Goal: Task Accomplishment & Management: Manage account settings

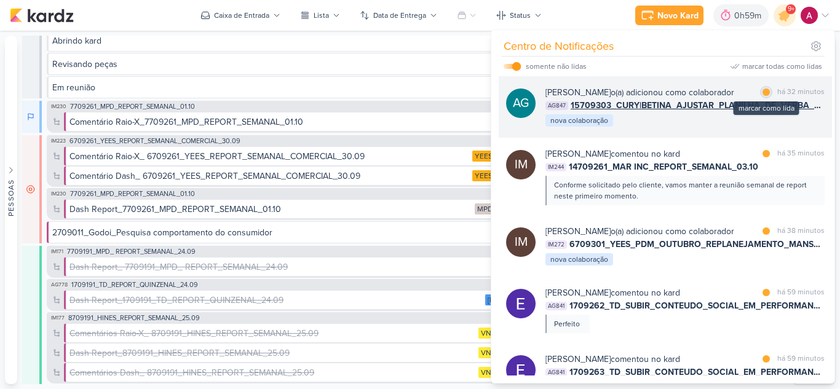
click at [763, 93] on div at bounding box center [765, 92] width 7 height 7
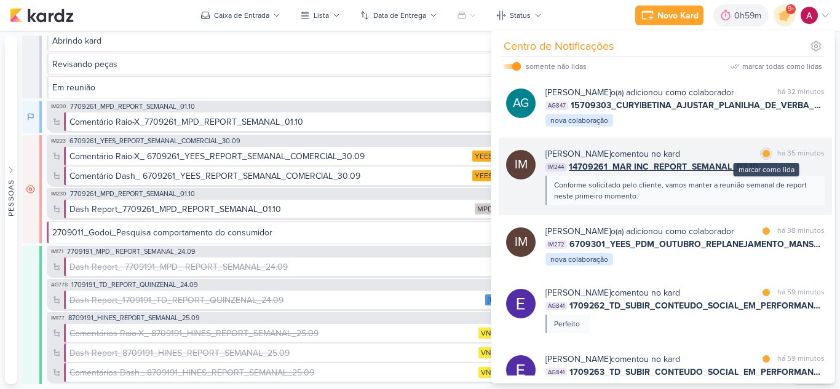
click at [764, 157] on div at bounding box center [765, 153] width 7 height 7
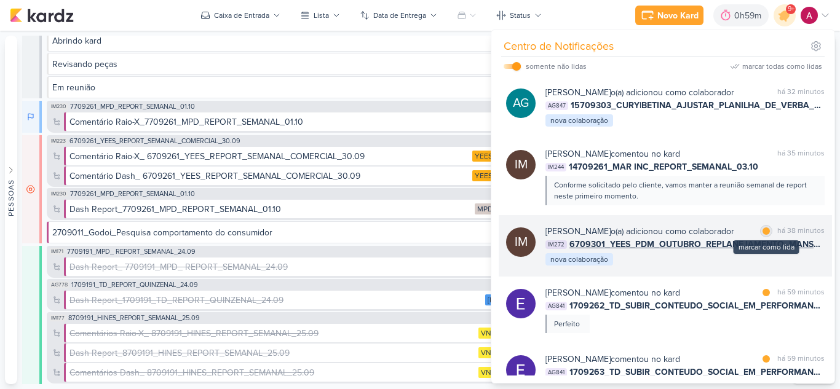
click at [762, 235] on div at bounding box center [765, 230] width 7 height 7
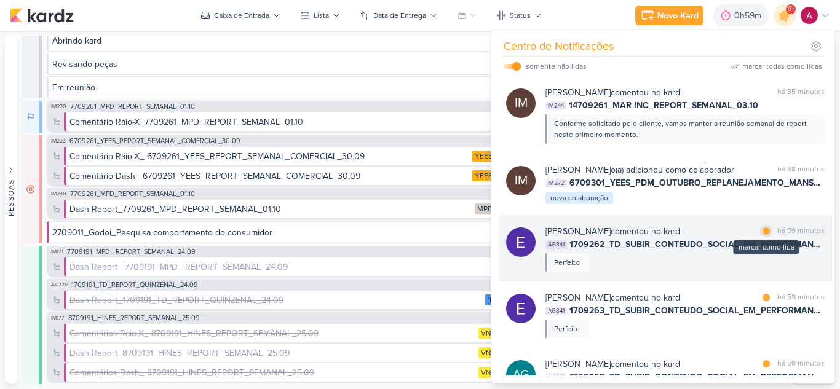
click at [763, 235] on div at bounding box center [765, 230] width 7 height 7
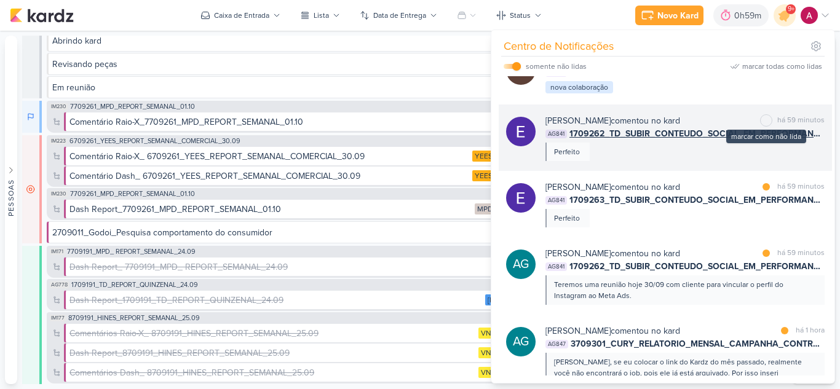
scroll to position [184, 0]
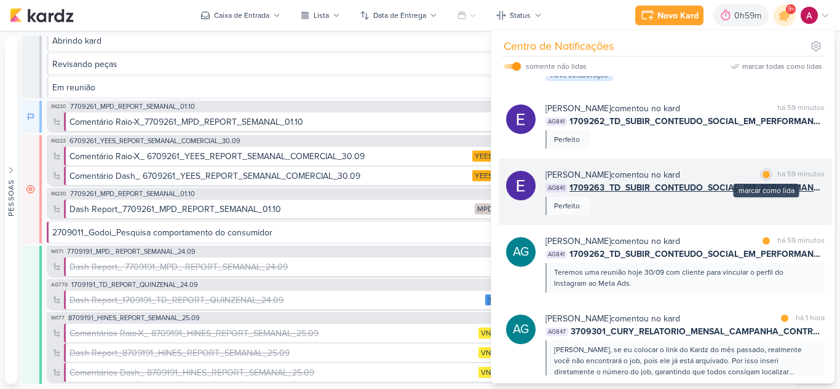
click at [762, 178] on div at bounding box center [765, 174] width 7 height 7
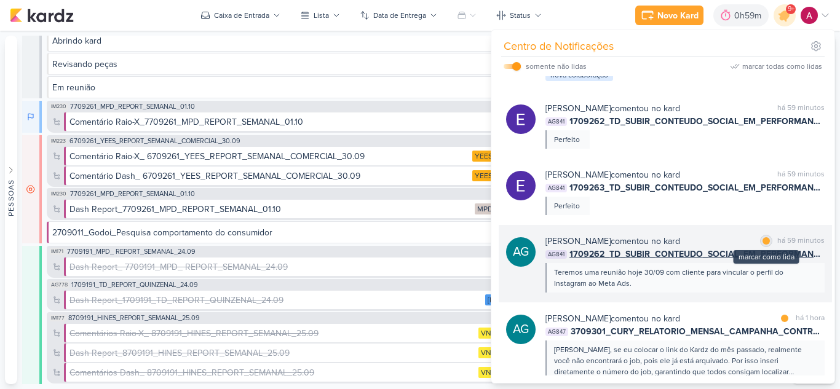
click at [762, 245] on div at bounding box center [765, 240] width 7 height 7
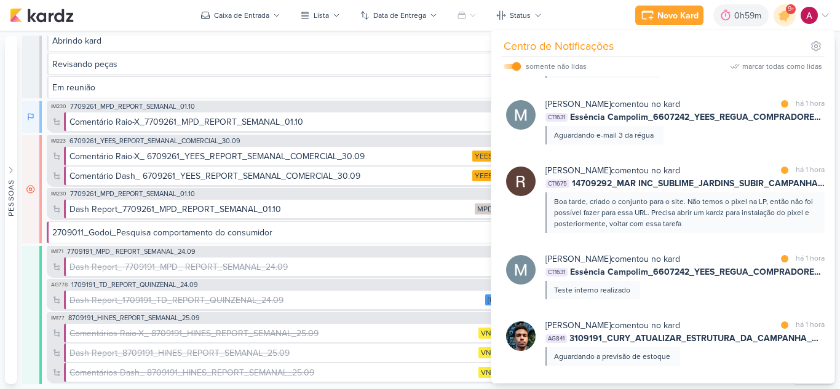
scroll to position [984, 0]
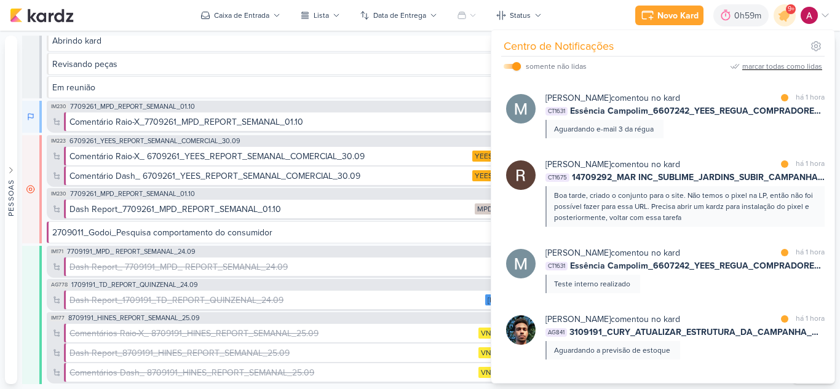
click at [784, 66] on div "marcar todas como lidas" at bounding box center [782, 66] width 80 height 11
click at [229, 17] on div "Caixa de Entrada" at bounding box center [241, 15] width 55 height 11
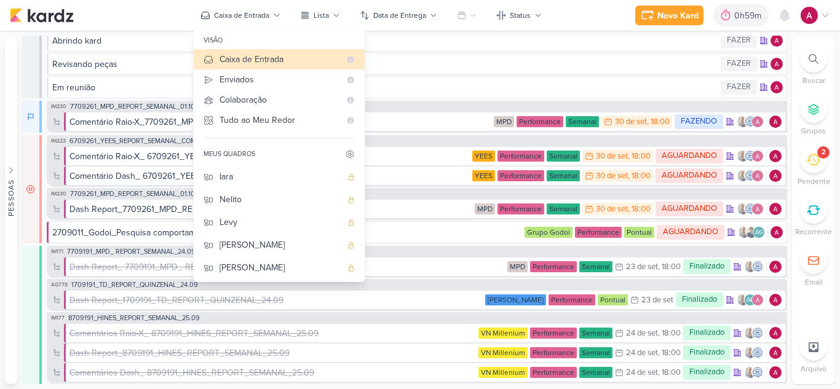
click at [271, 352] on div "[DEMOGRAPHIC_DATA]" at bounding box center [280, 358] width 122 height 13
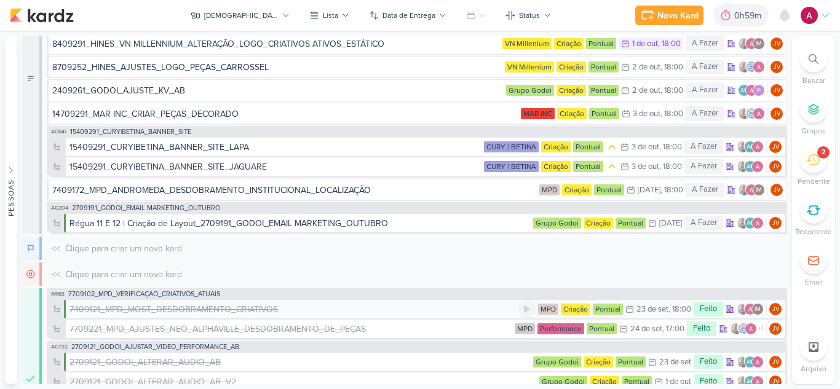
scroll to position [0, 0]
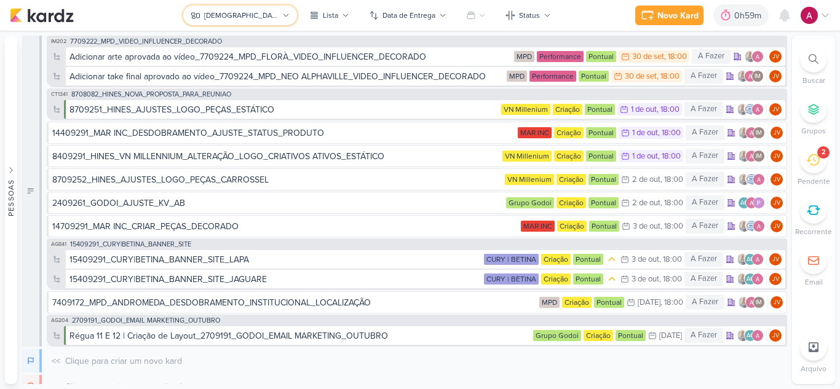
click at [249, 15] on div "[DEMOGRAPHIC_DATA]" at bounding box center [241, 15] width 74 height 11
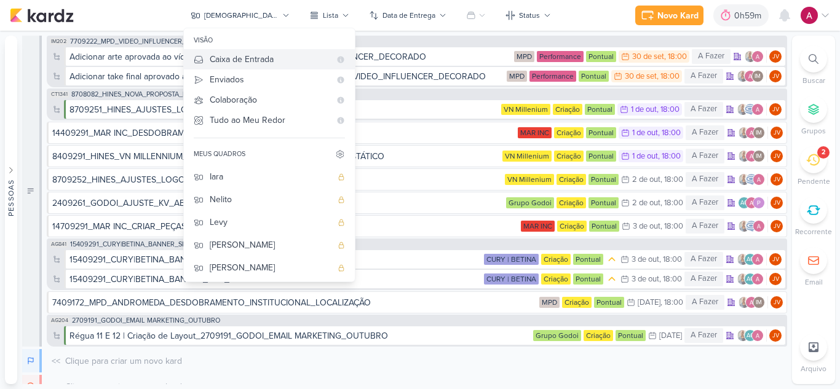
click at [293, 65] on div "Caixa de Entrada" at bounding box center [270, 59] width 120 height 13
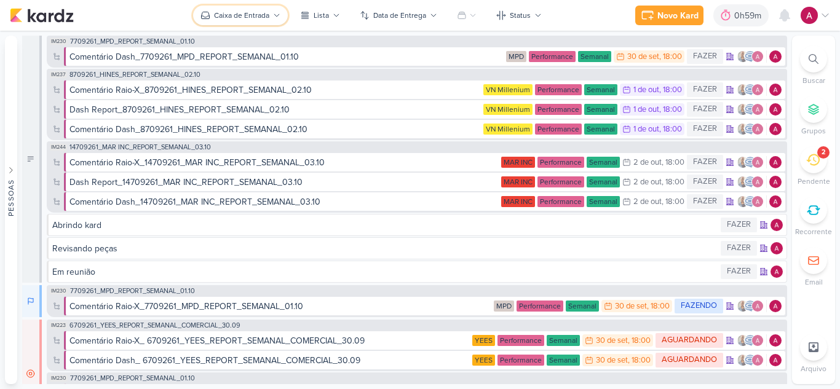
click at [269, 11] on div "Caixa de Entrada" at bounding box center [241, 15] width 55 height 11
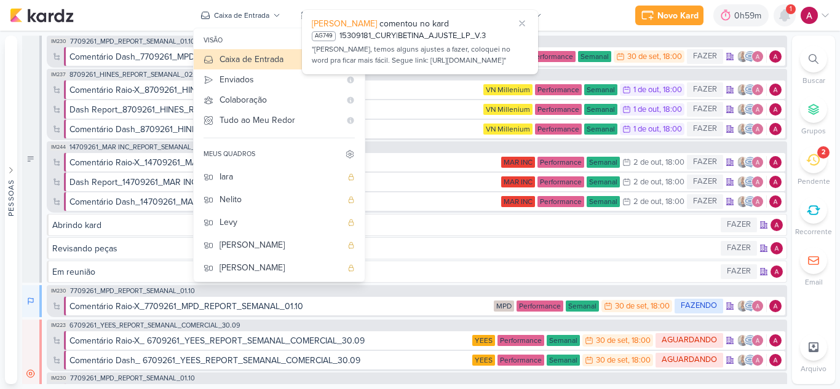
click at [786, 18] on icon at bounding box center [784, 15] width 10 height 11
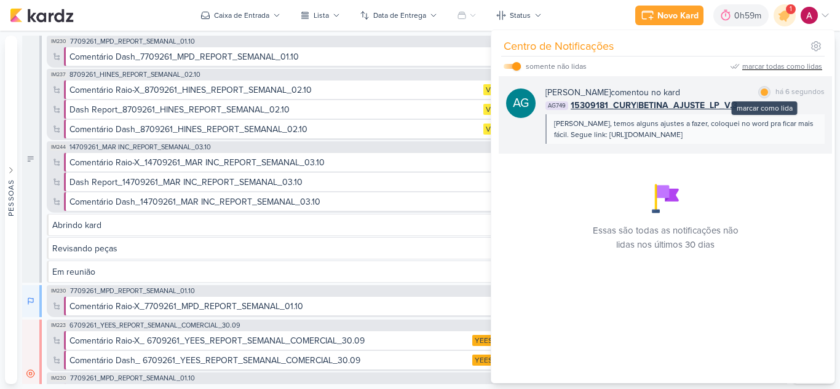
click at [760, 90] on div at bounding box center [763, 92] width 7 height 7
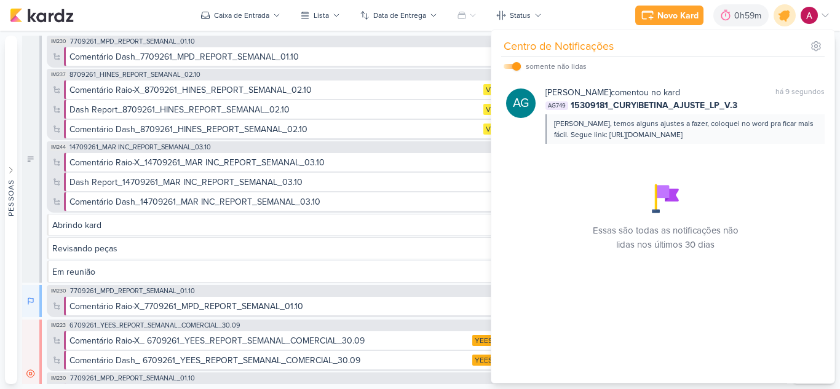
click at [781, 15] on icon at bounding box center [784, 15] width 15 height 15
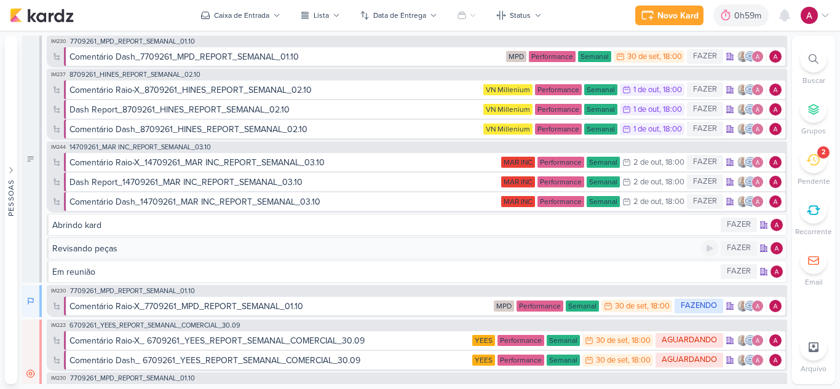
scroll to position [61, 0]
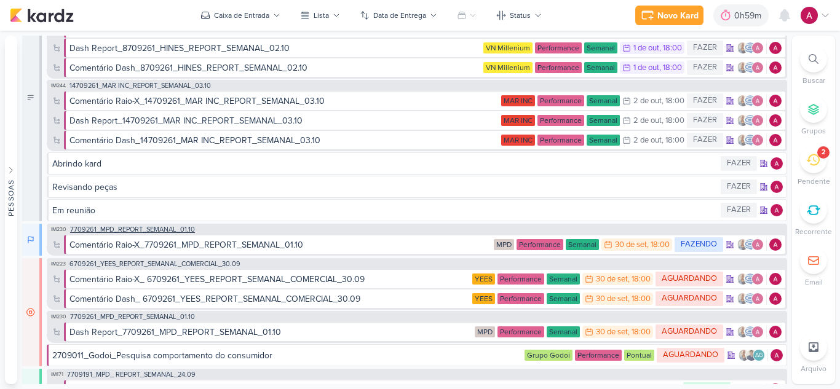
click at [148, 232] on span "7709261_MPD_REPORT_SEMANAL_01.10" at bounding box center [132, 229] width 125 height 7
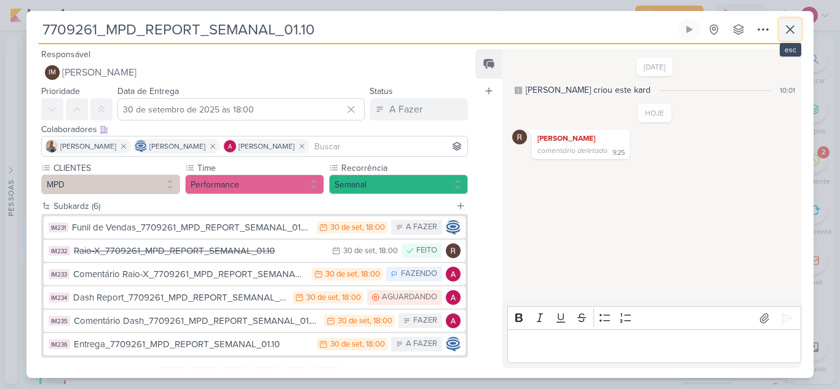
click at [791, 27] on icon at bounding box center [790, 29] width 15 height 15
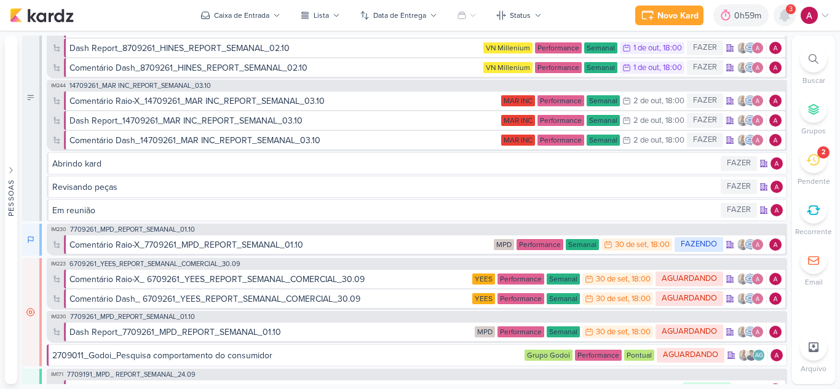
click at [786, 22] on icon at bounding box center [784, 15] width 15 height 15
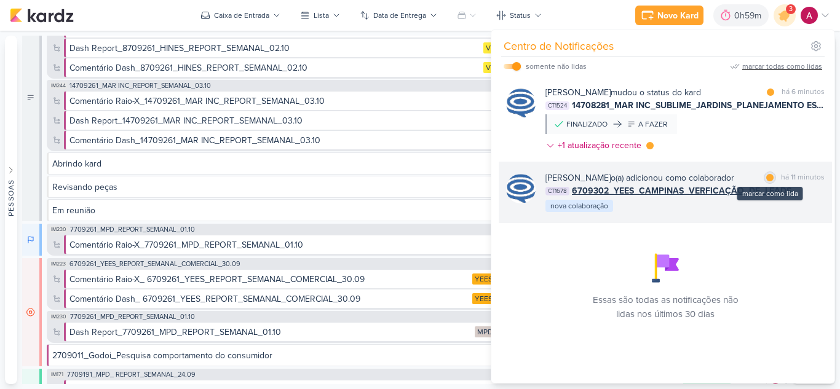
click at [768, 178] on div at bounding box center [769, 177] width 7 height 7
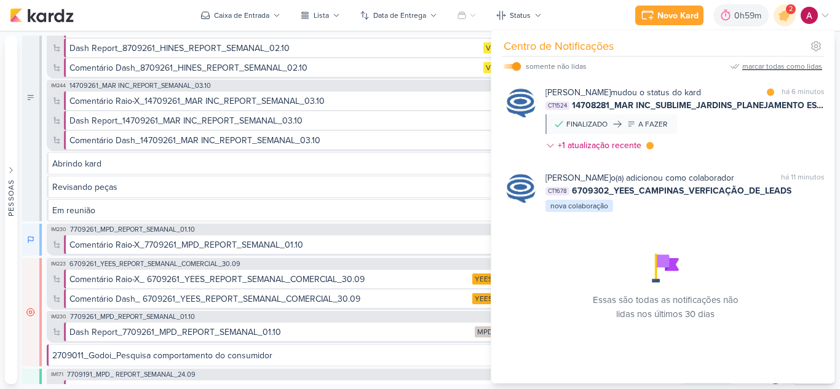
click at [550, 144] on icon at bounding box center [550, 146] width 10 height 10
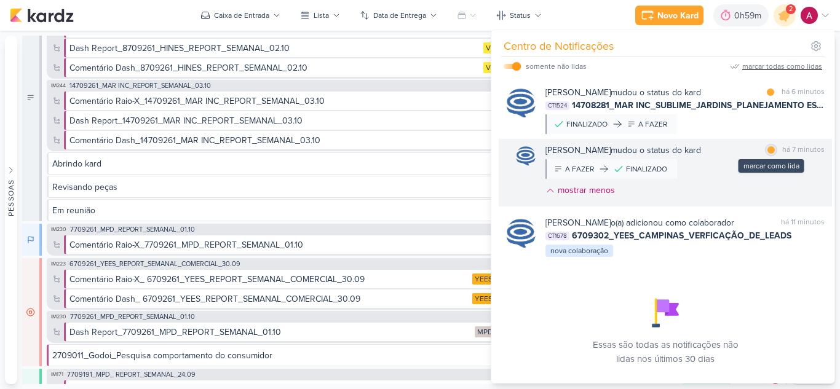
click at [767, 151] on div at bounding box center [770, 149] width 7 height 7
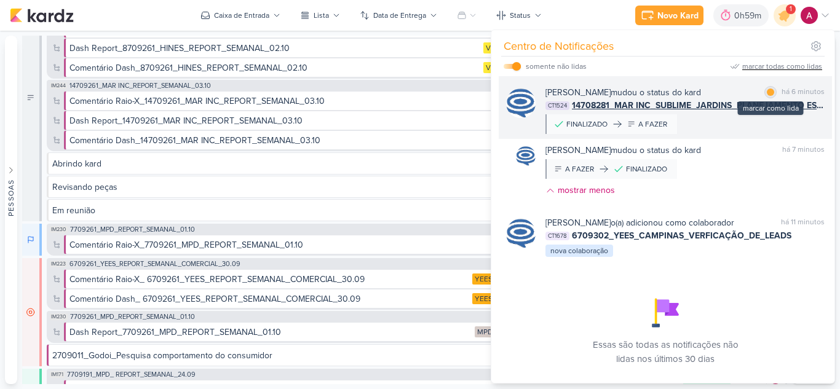
click at [767, 94] on div at bounding box center [770, 92] width 7 height 7
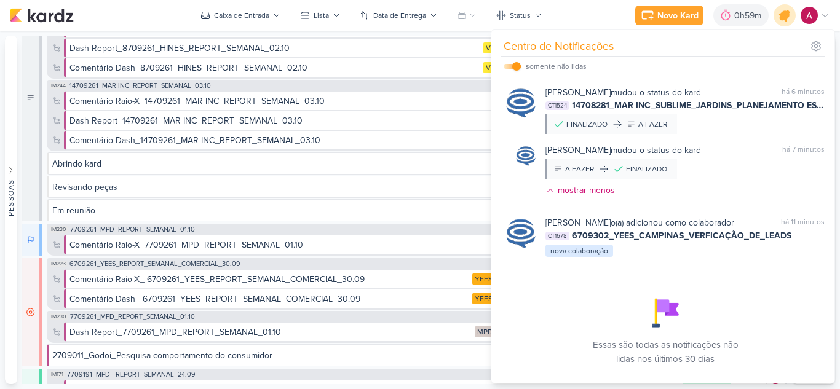
click at [786, 20] on icon at bounding box center [784, 15] width 15 height 15
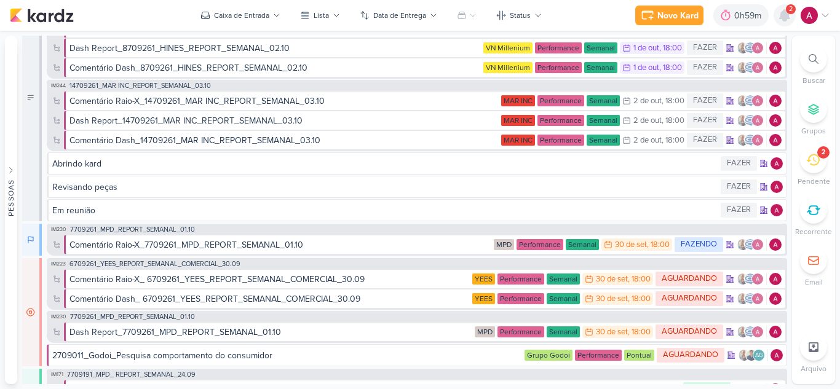
click at [787, 18] on icon at bounding box center [784, 15] width 10 height 11
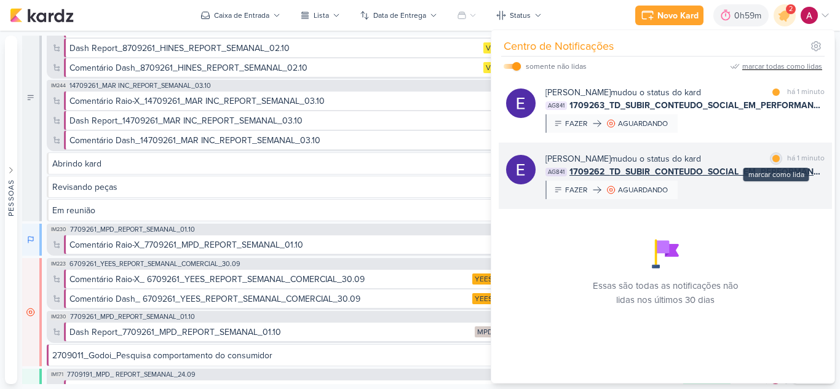
click at [772, 159] on div at bounding box center [775, 158] width 7 height 7
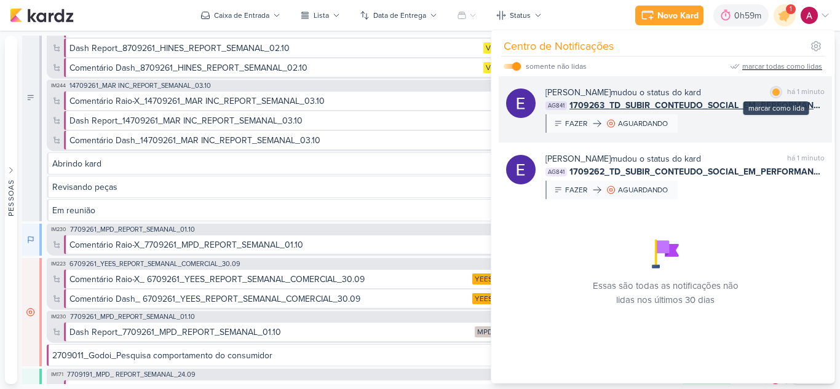
click at [772, 93] on div at bounding box center [775, 92] width 7 height 7
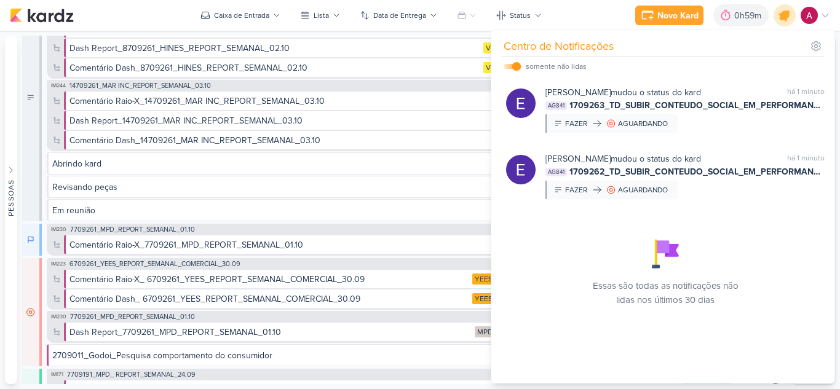
click at [786, 18] on icon at bounding box center [784, 15] width 15 height 15
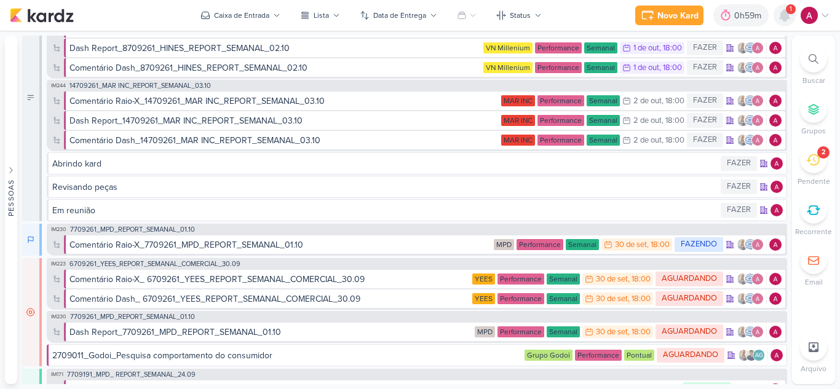
click at [787, 15] on icon at bounding box center [784, 15] width 10 height 11
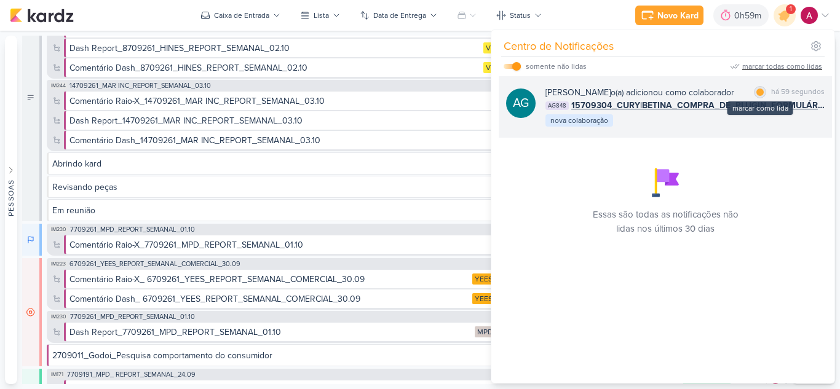
click at [756, 92] on div at bounding box center [759, 92] width 7 height 7
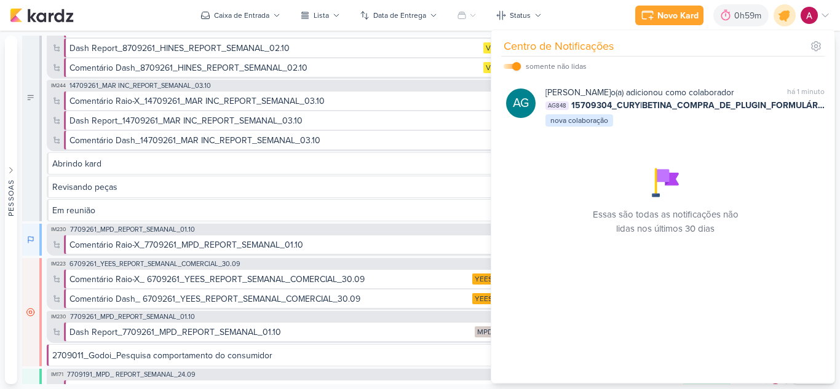
click at [783, 17] on icon at bounding box center [784, 15] width 15 height 15
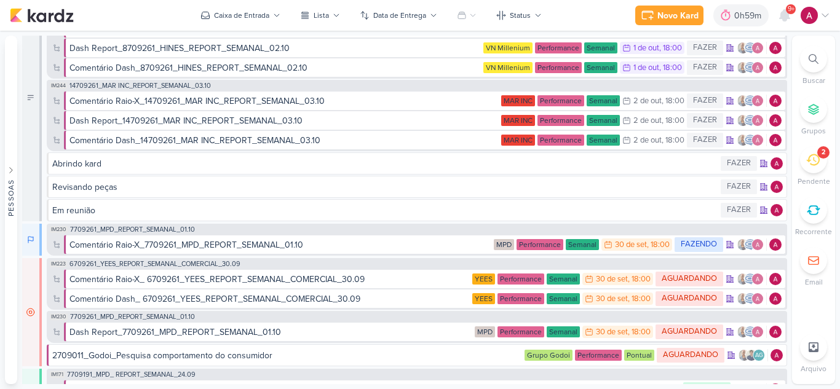
click at [815, 60] on icon at bounding box center [813, 59] width 10 height 10
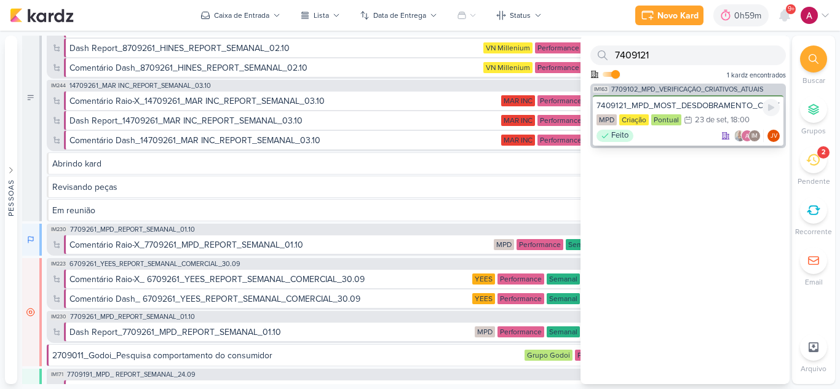
click at [716, 105] on div "7409121_MPD_MOST_DESDOBRAMENTO_CRIATIVOS" at bounding box center [687, 105] width 183 height 11
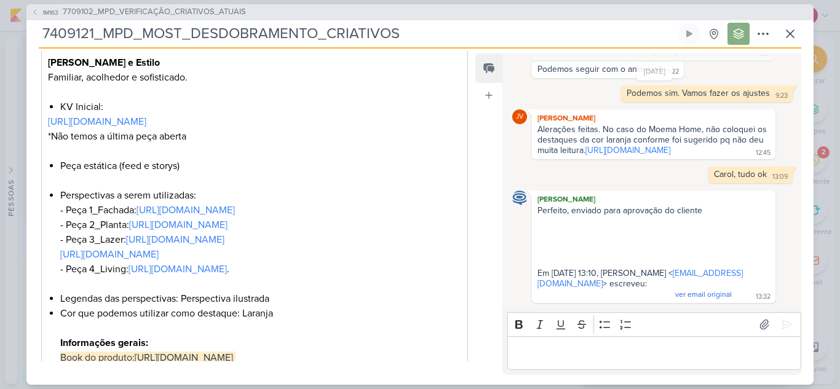
scroll to position [738, 0]
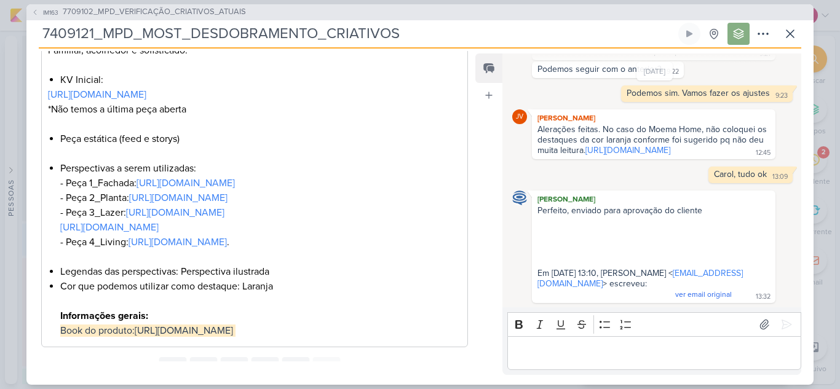
drag, startPoint x: 636, startPoint y: 147, endPoint x: 456, endPoint y: 82, distance: 191.5
click at [636, 147] on link "[URL][DOMAIN_NAME]" at bounding box center [627, 150] width 85 height 10
click at [790, 31] on icon at bounding box center [790, 33] width 15 height 15
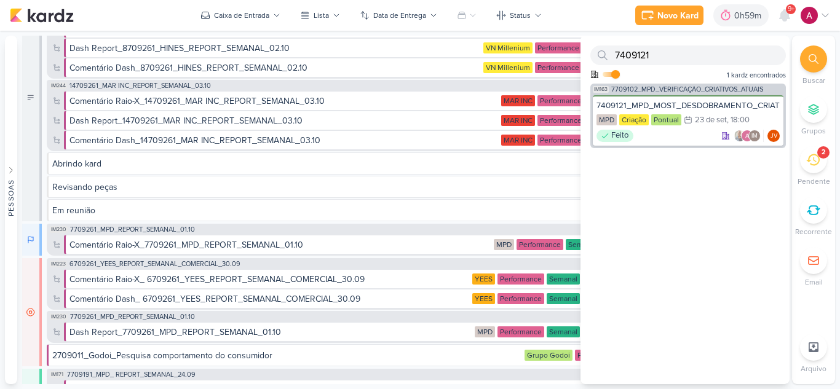
drag, startPoint x: 832, startPoint y: 12, endPoint x: 822, endPoint y: 17, distance: 11.8
click at [832, 12] on div "Novo Kard Ctrl + k 0h59m Sessão desligada... Hoje 0h59m Semana 0h59m Mês 0h59m" at bounding box center [420, 15] width 840 height 31
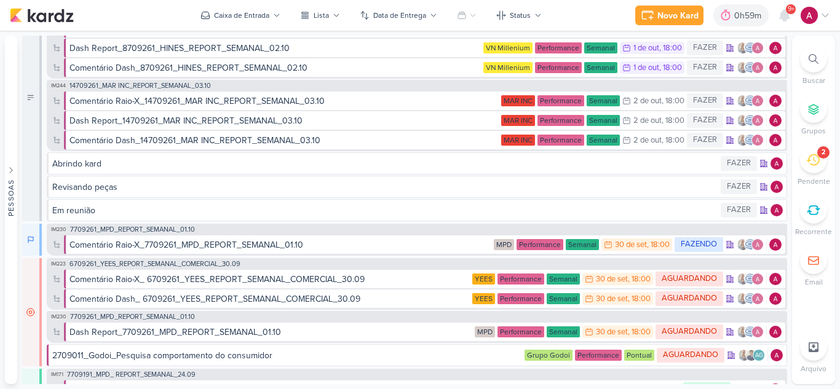
click at [819, 16] on div at bounding box center [815, 15] width 30 height 17
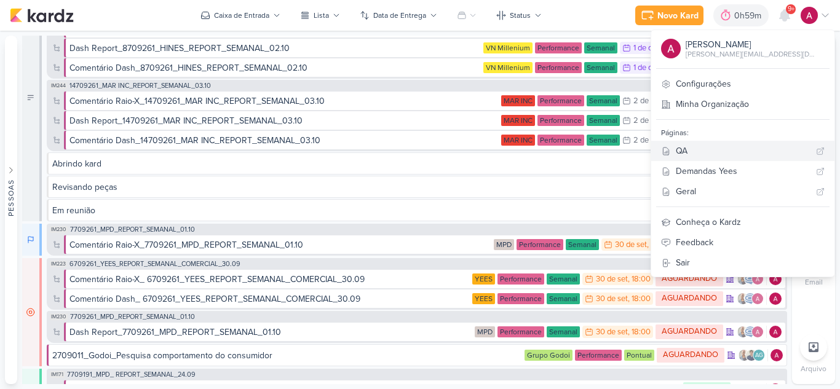
click at [722, 151] on div "QA" at bounding box center [743, 150] width 135 height 13
click at [779, 15] on icon at bounding box center [784, 15] width 15 height 15
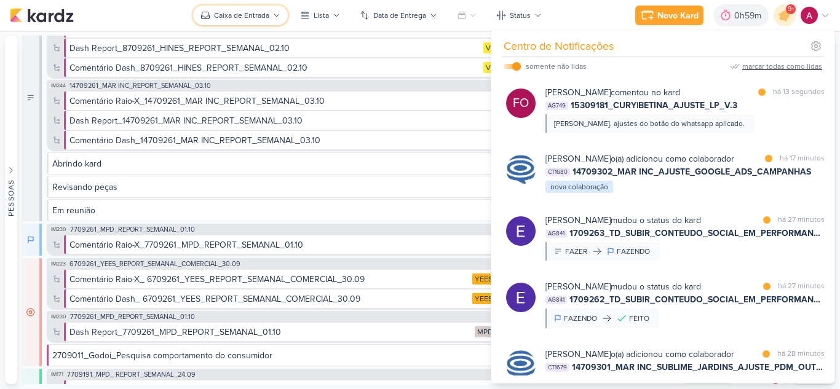
click at [267, 20] on div "Caixa de Entrada" at bounding box center [241, 15] width 55 height 11
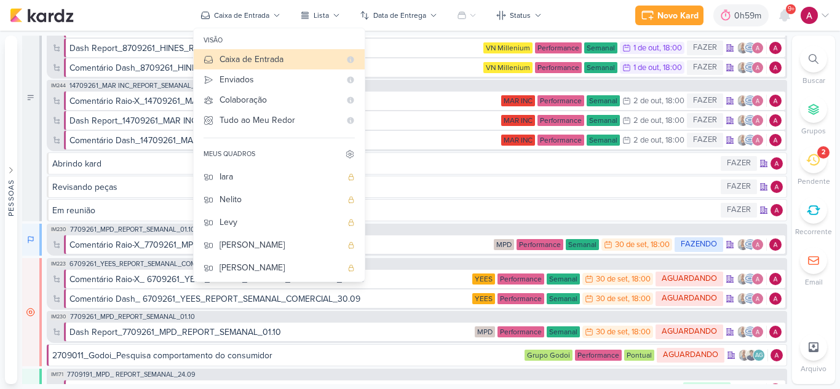
click at [272, 307] on div "Carol" at bounding box center [280, 313] width 122 height 13
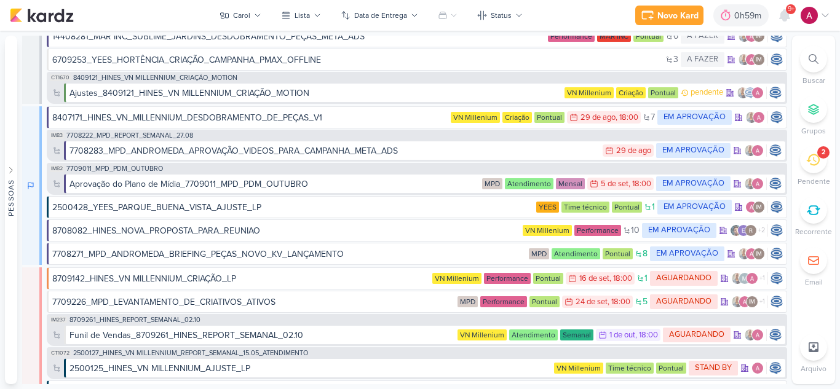
scroll to position [430, 0]
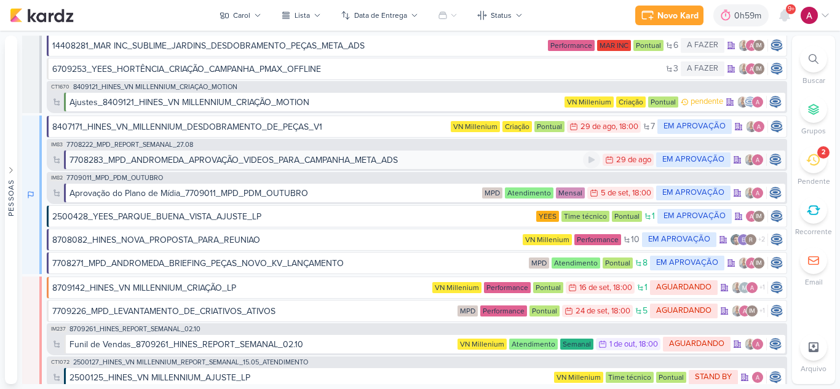
click at [251, 161] on div "7708283_MPD_ANDROMEDA_APROVAÇÃO_VIDEOS_PARA_CAMPANHA_META_ADS" at bounding box center [233, 160] width 328 height 13
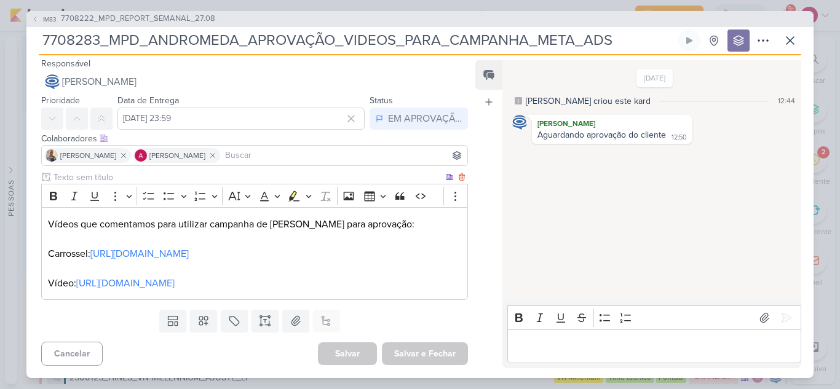
scroll to position [0, 0]
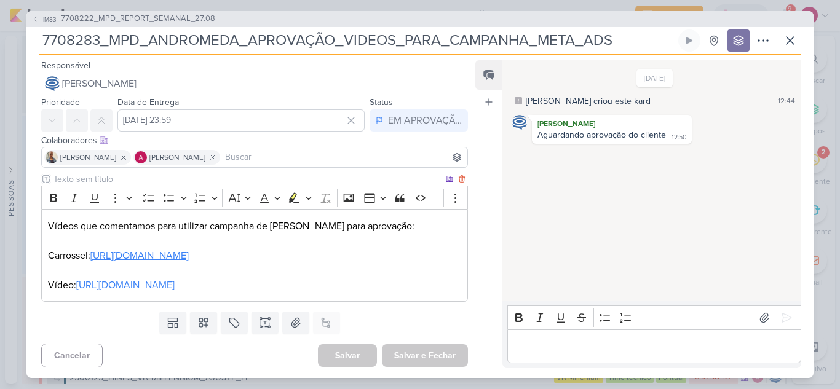
click at [189, 262] on link "[URL][DOMAIN_NAME]" at bounding box center [139, 256] width 98 height 12
click at [787, 41] on icon at bounding box center [790, 40] width 15 height 15
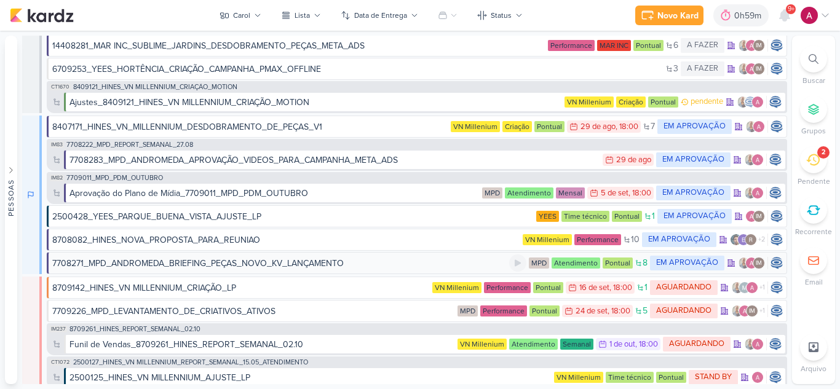
click at [195, 266] on div "7708271_MPD_ANDROMEDA_BRIEFING_PEÇAS_NOVO_KV_LANÇAMENTO" at bounding box center [197, 263] width 291 height 13
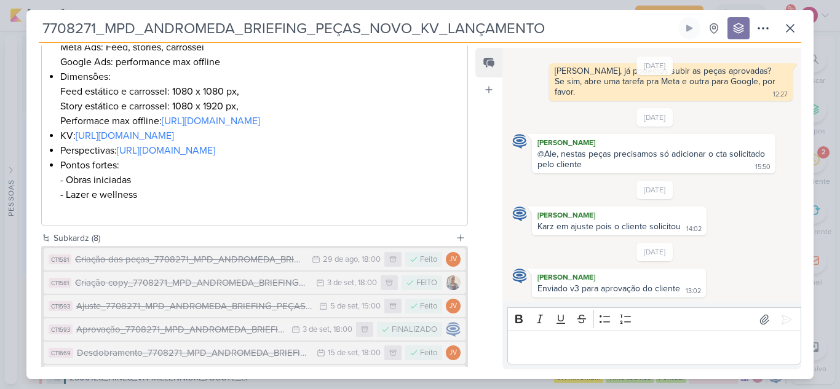
scroll to position [489, 0]
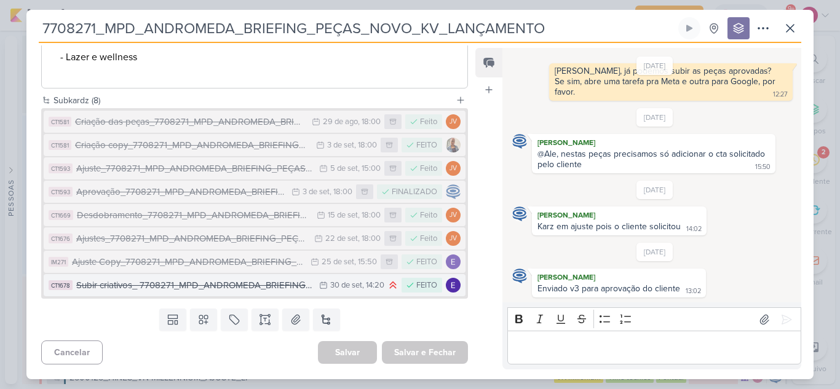
click at [262, 285] on div "Subir criativos_ 7708271_MPD_ANDROMEDA_BRIEFING_PEÇAS_NOVO_KV_LANÇAMENTO" at bounding box center [194, 285] width 237 height 14
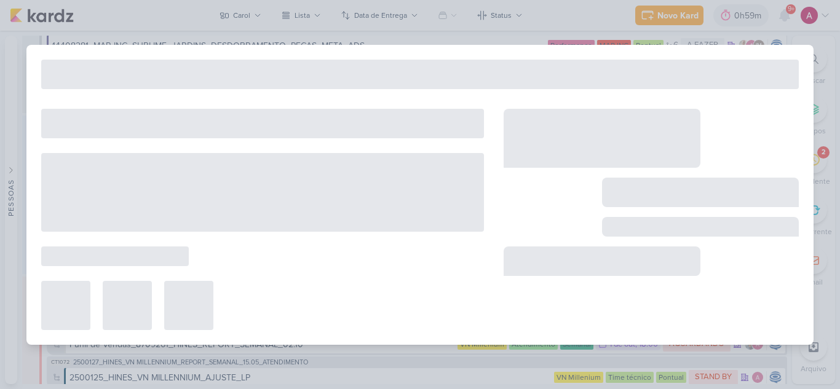
type input "Subir criativos_ 7708271_MPD_ANDROMEDA_BRIEFING_PEÇAS_NOVO_KV_LANÇAMENTO"
type input "[DATE] 14:20"
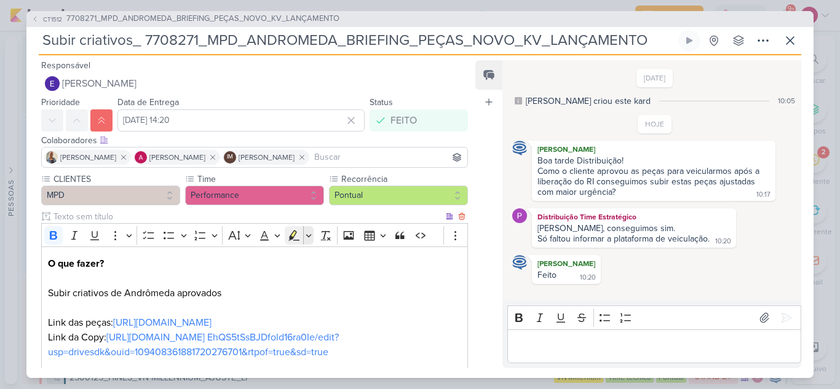
scroll to position [216, 0]
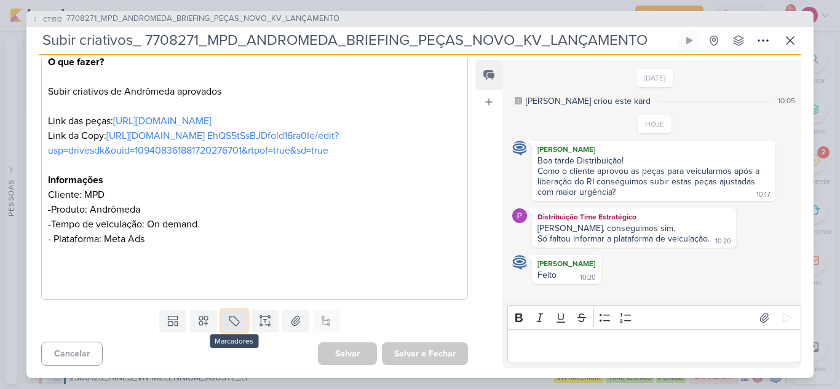
click at [228, 320] on icon at bounding box center [234, 321] width 12 height 12
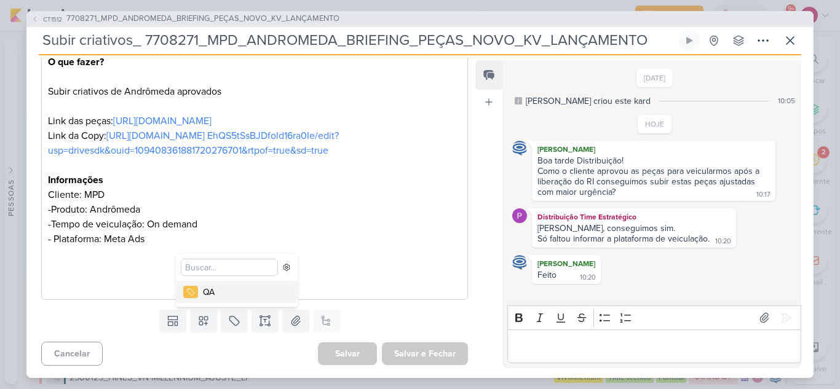
click at [254, 294] on div "QA" at bounding box center [243, 292] width 80 height 13
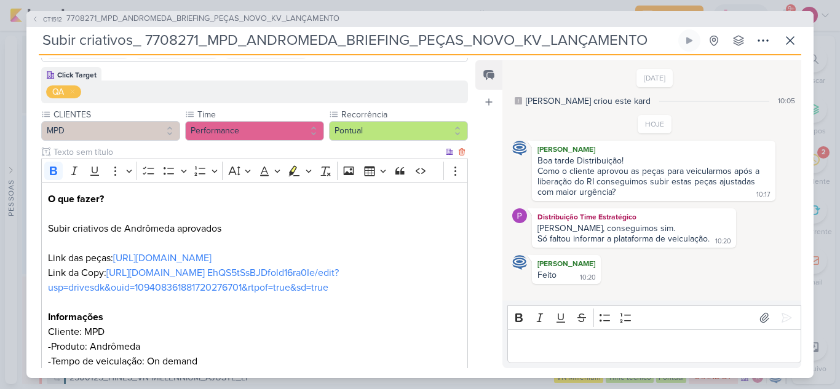
scroll to position [93, 0]
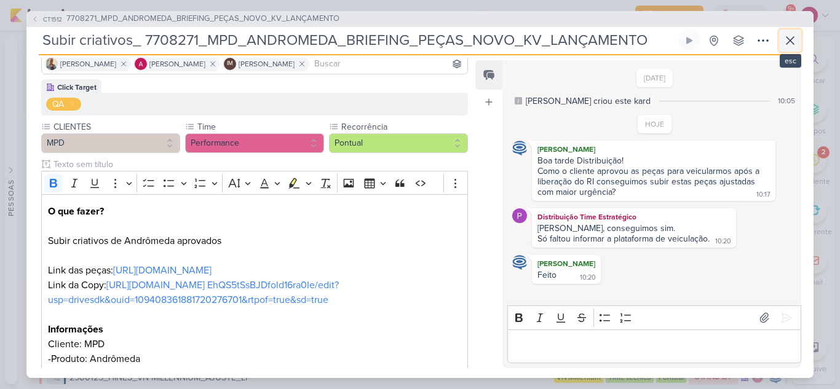
click at [789, 45] on icon at bounding box center [790, 40] width 15 height 15
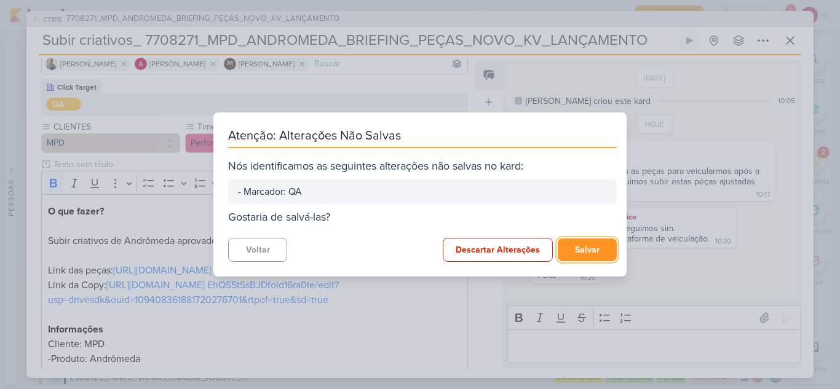
click at [594, 252] on button "Salvar" at bounding box center [587, 250] width 59 height 23
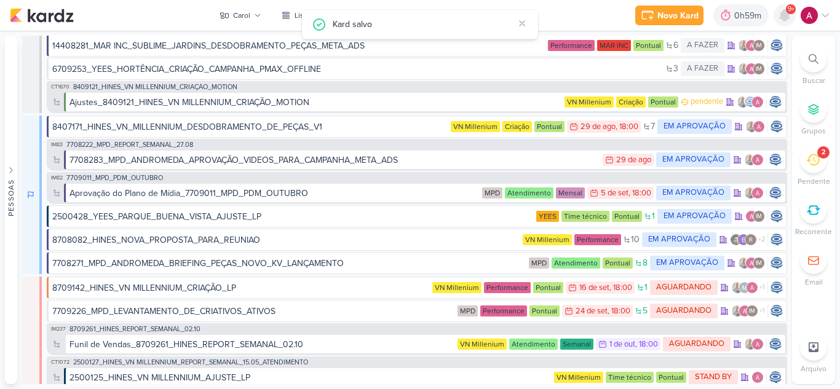
click at [788, 22] on icon at bounding box center [784, 15] width 15 height 15
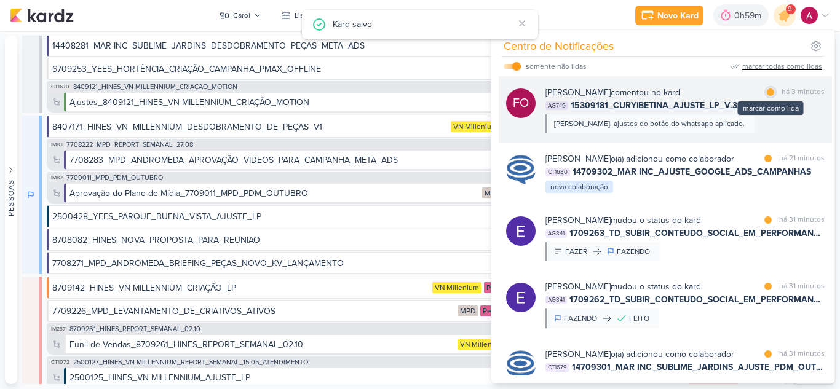
click at [767, 94] on div at bounding box center [770, 92] width 7 height 7
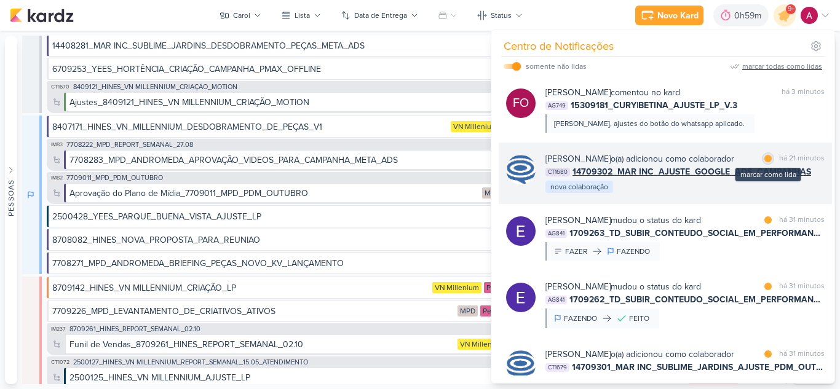
click at [764, 159] on div at bounding box center [767, 158] width 7 height 7
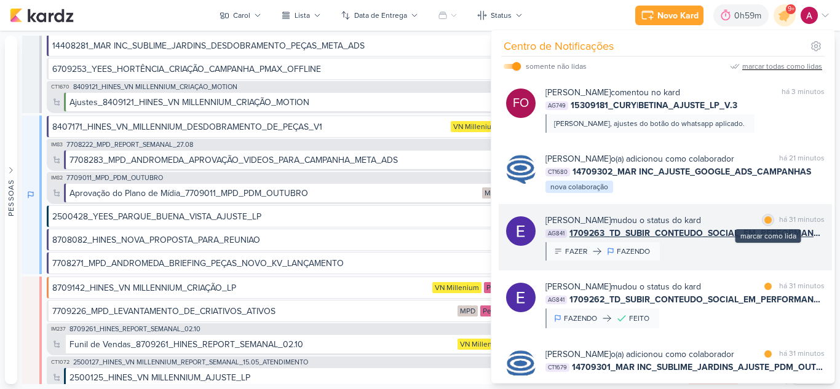
click at [764, 224] on div at bounding box center [767, 219] width 7 height 7
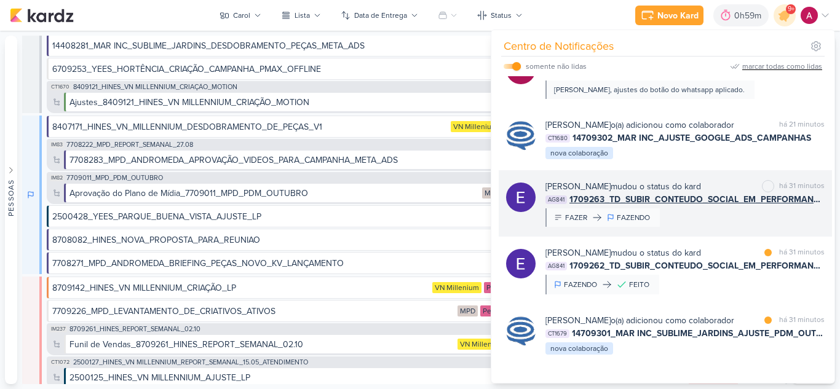
scroll to position [61, 0]
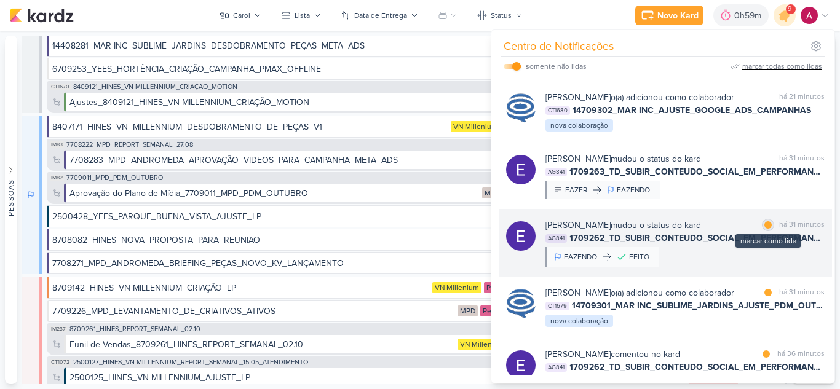
click at [764, 229] on div at bounding box center [767, 224] width 7 height 7
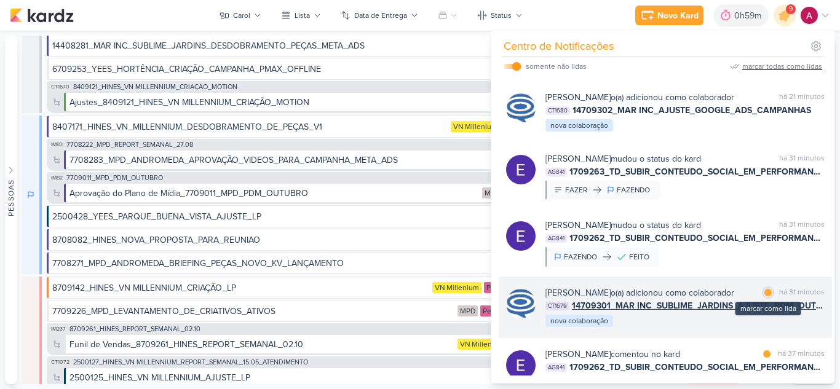
click at [766, 296] on div at bounding box center [767, 292] width 7 height 7
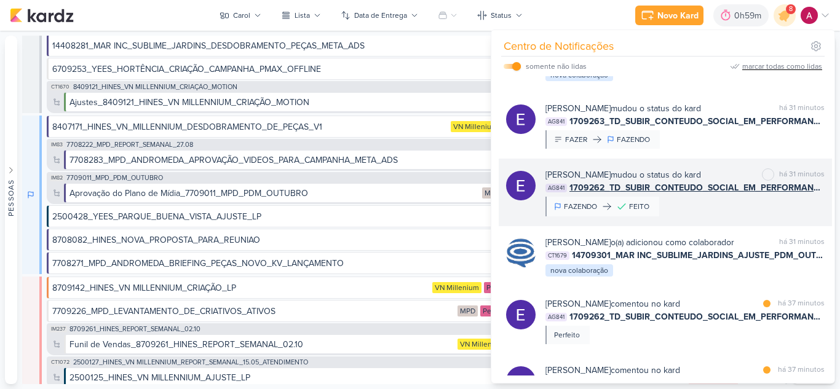
scroll to position [184, 0]
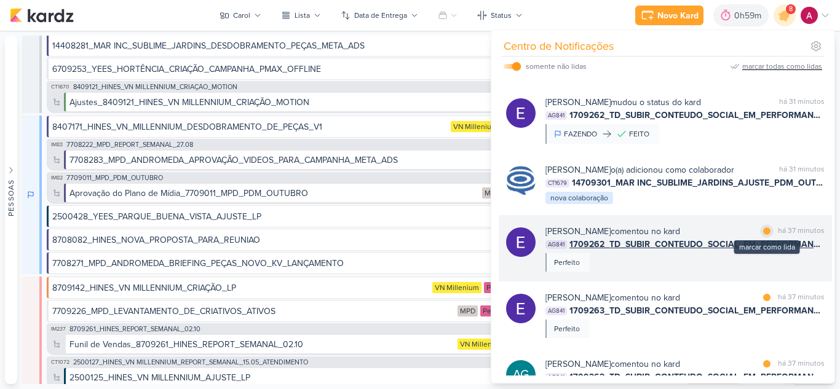
click at [763, 235] on div at bounding box center [766, 230] width 7 height 7
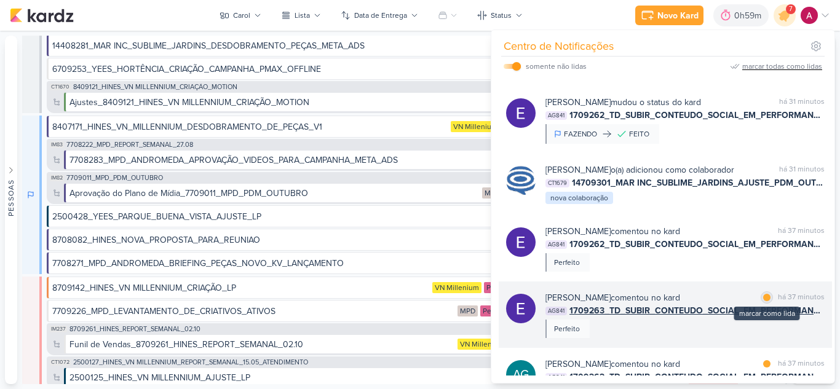
click at [763, 301] on div at bounding box center [766, 297] width 7 height 7
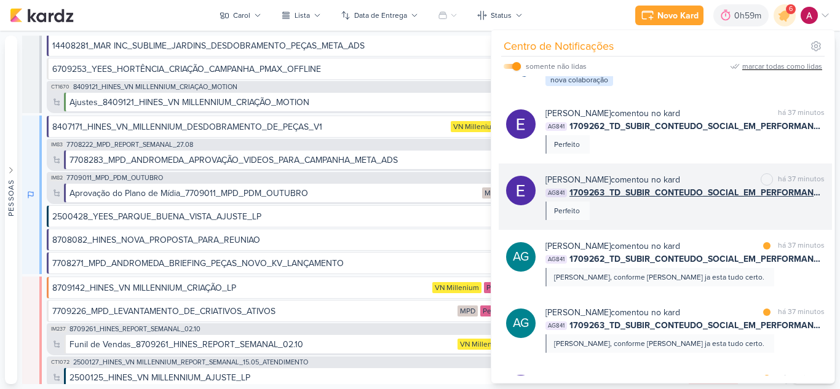
scroll to position [307, 0]
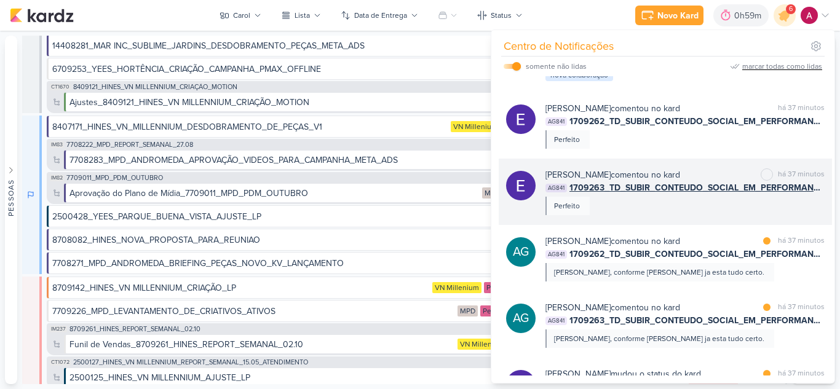
click at [685, 215] on div "[PERSON_NAME] comentou no kard marcar como não lida há 37 minutos AG841 1709263…" at bounding box center [684, 191] width 279 height 47
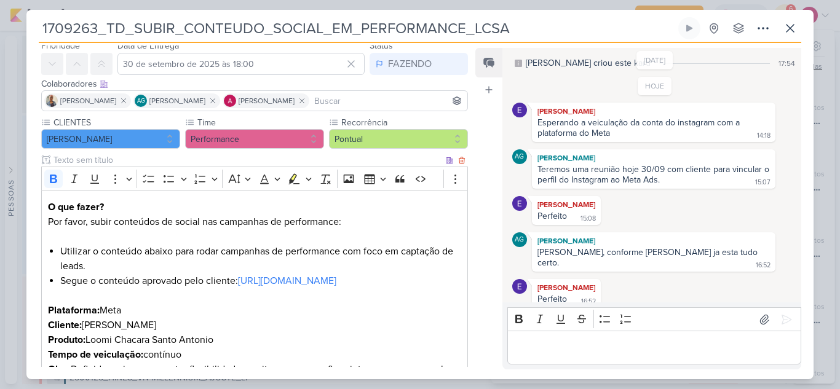
scroll to position [191, 0]
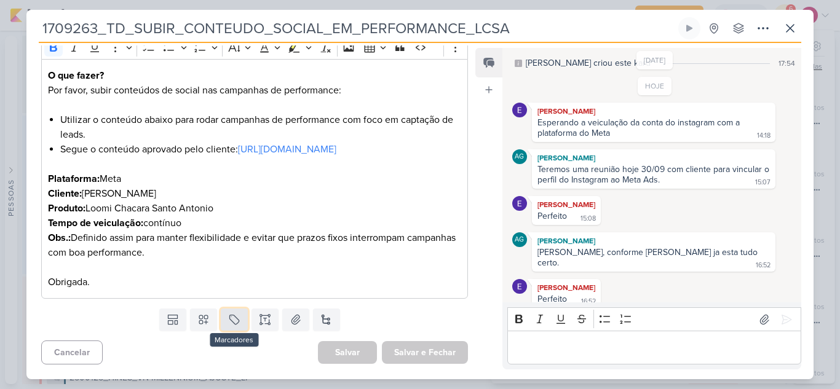
click at [240, 325] on button at bounding box center [234, 320] width 27 height 22
drag, startPoint x: 207, startPoint y: 302, endPoint x: 240, endPoint y: 309, distance: 33.2
click at [208, 293] on div "QA" at bounding box center [243, 291] width 80 height 13
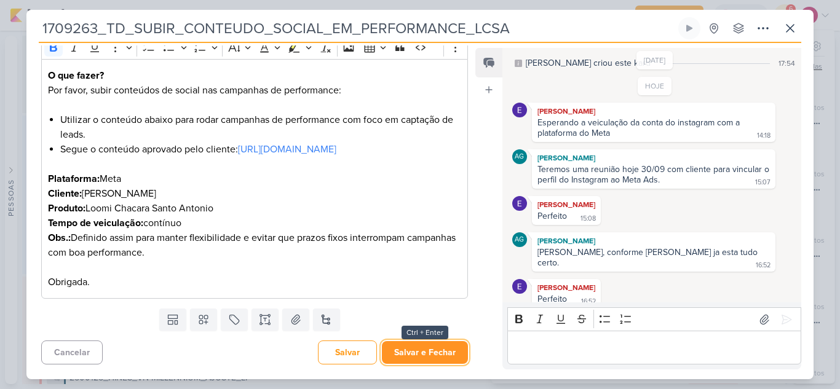
click at [428, 347] on button "Salvar e Fechar" at bounding box center [425, 352] width 86 height 23
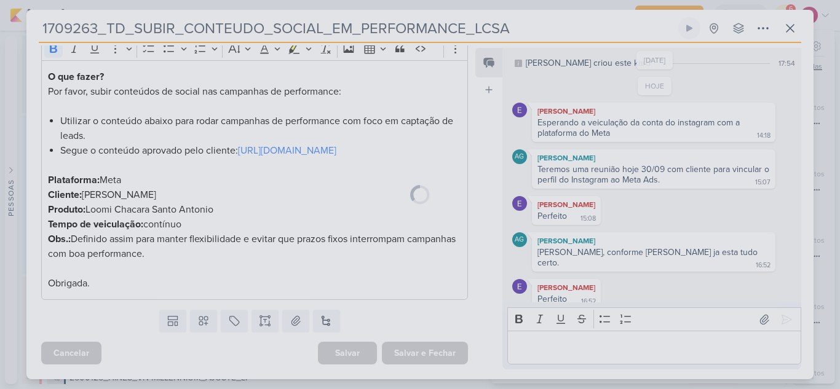
scroll to position [231, 0]
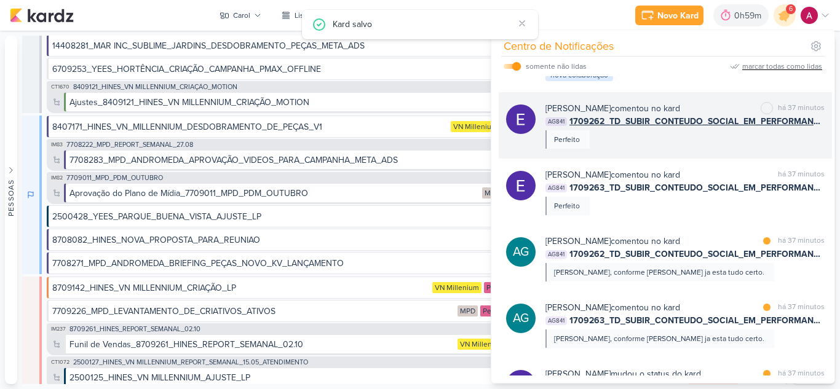
click at [667, 128] on span "1709262_TD_SUBIR_CONTEUDO_SOCIAL_EM_PERFORMANCE_IADL" at bounding box center [696, 121] width 255 height 13
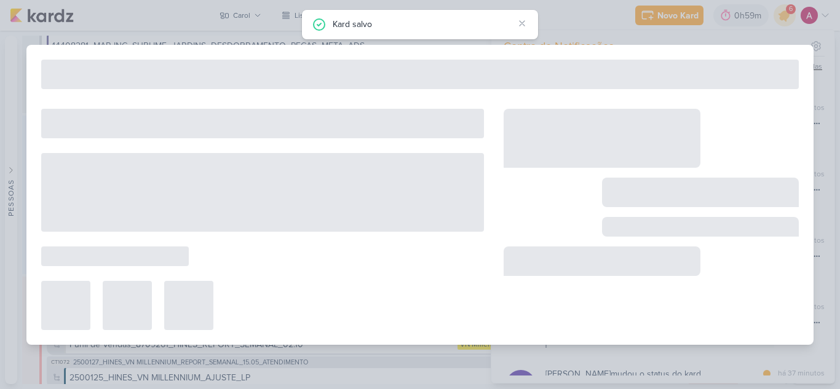
type input "1709262_TD_SUBIR_CONTEUDO_SOCIAL_EM_PERFORMANCE_IADL"
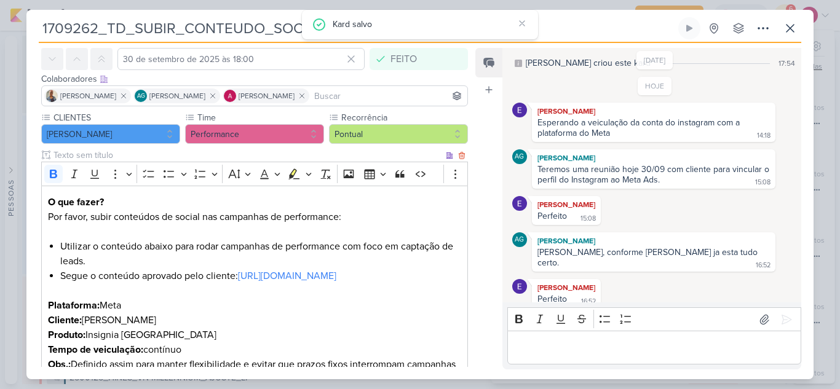
scroll to position [191, 0]
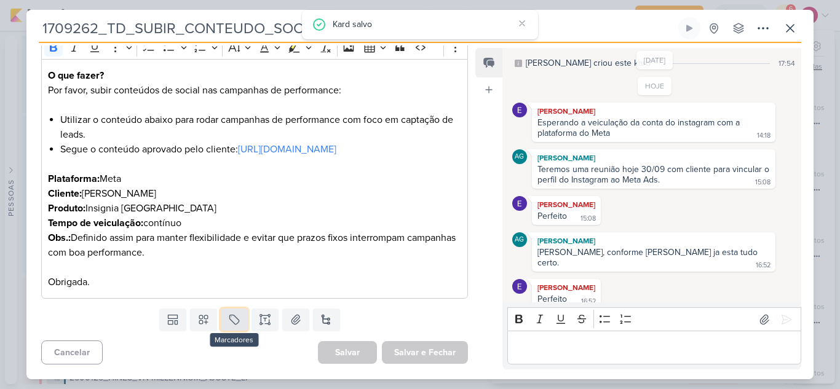
click at [235, 328] on button at bounding box center [234, 320] width 27 height 22
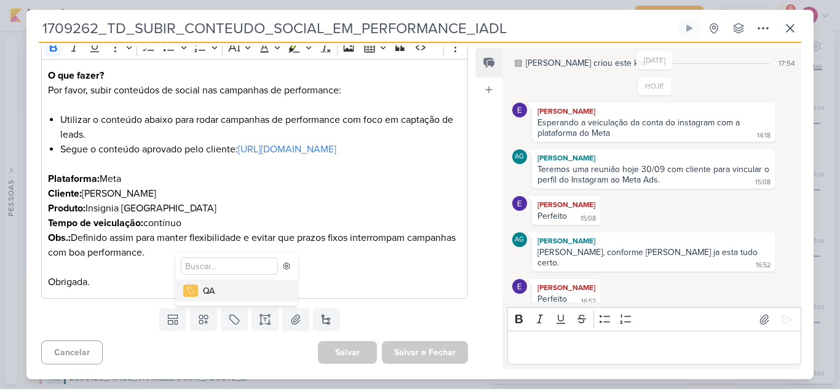
click at [264, 295] on div "QA" at bounding box center [243, 291] width 80 height 13
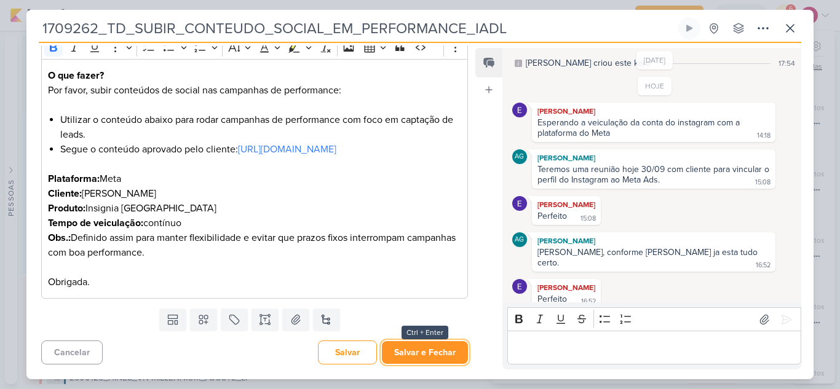
click at [437, 356] on button "Salvar e Fechar" at bounding box center [425, 352] width 86 height 23
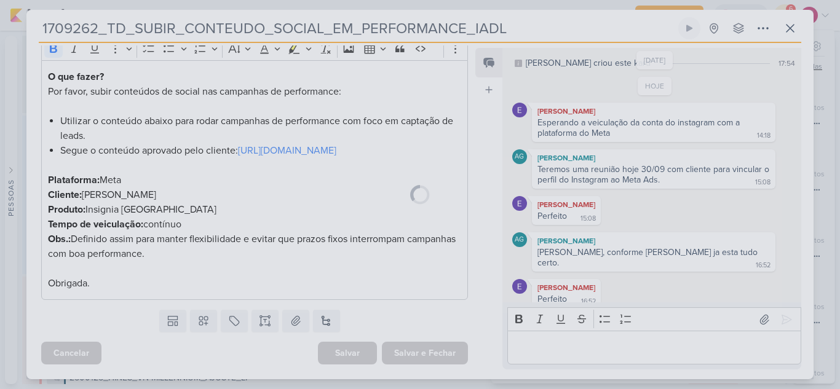
scroll to position [231, 0]
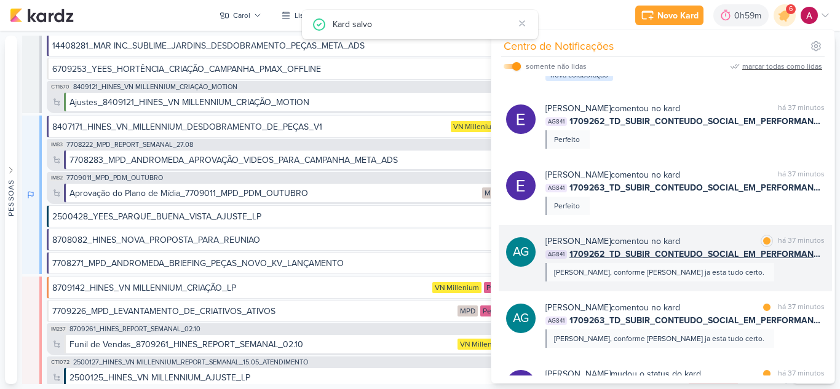
click at [731, 261] on span "1709262_TD_SUBIR_CONTEUDO_SOCIAL_EM_PERFORMANCE_IADL" at bounding box center [696, 254] width 255 height 13
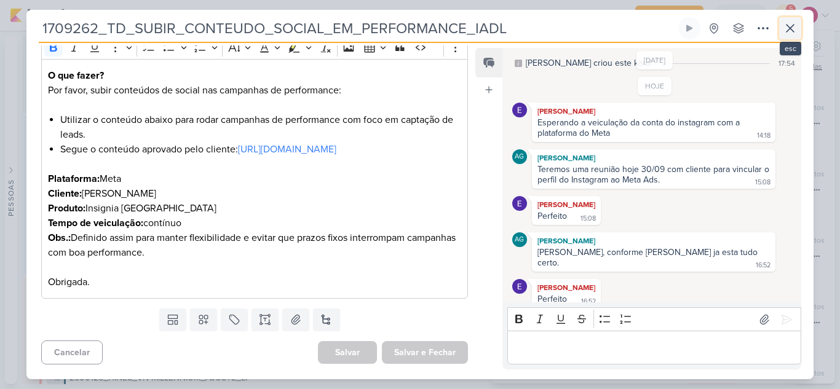
click at [785, 32] on icon at bounding box center [790, 28] width 15 height 15
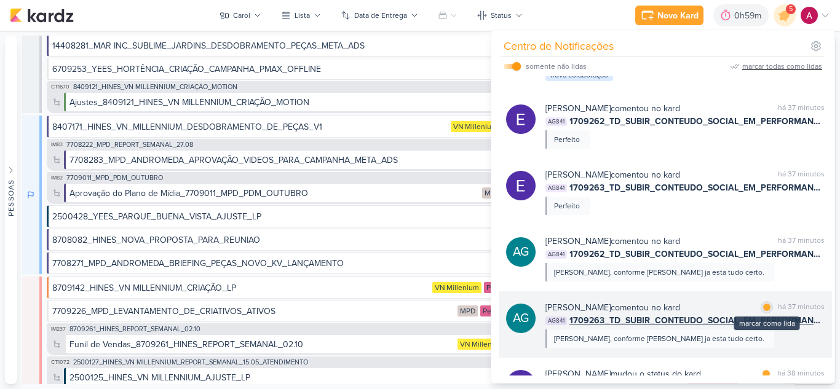
click at [763, 311] on div at bounding box center [766, 307] width 7 height 7
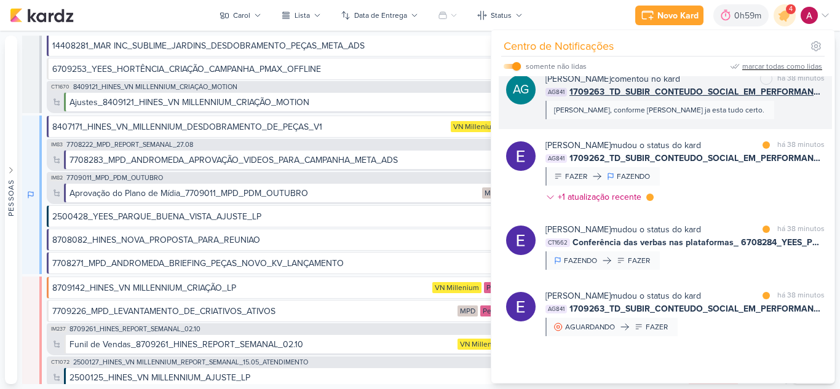
scroll to position [615, 0]
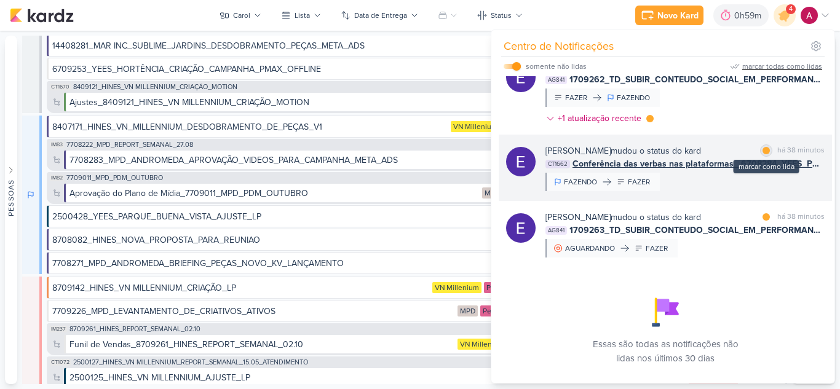
click at [764, 154] on div at bounding box center [765, 150] width 7 height 7
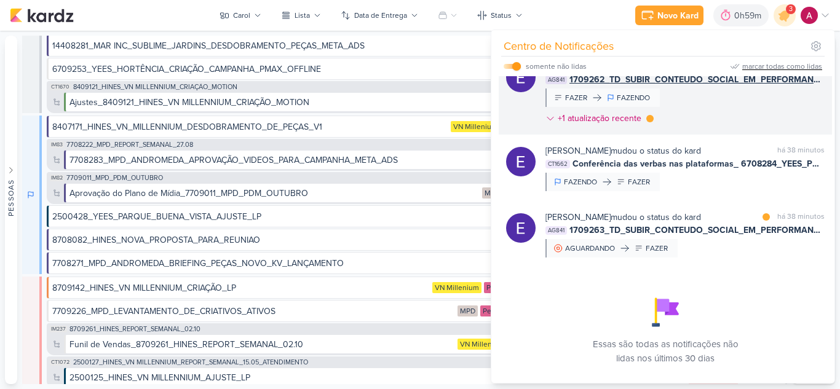
click at [749, 130] on div "[PERSON_NAME] mudou o status do kard marcar como lida há 38 minutos AG841 17092…" at bounding box center [684, 94] width 279 height 69
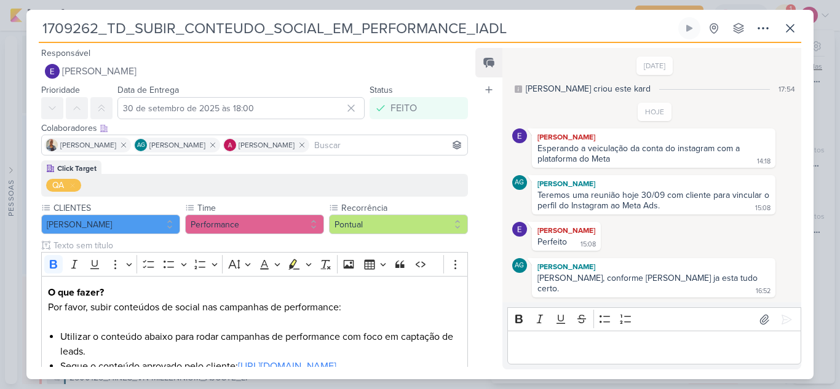
scroll to position [26, 0]
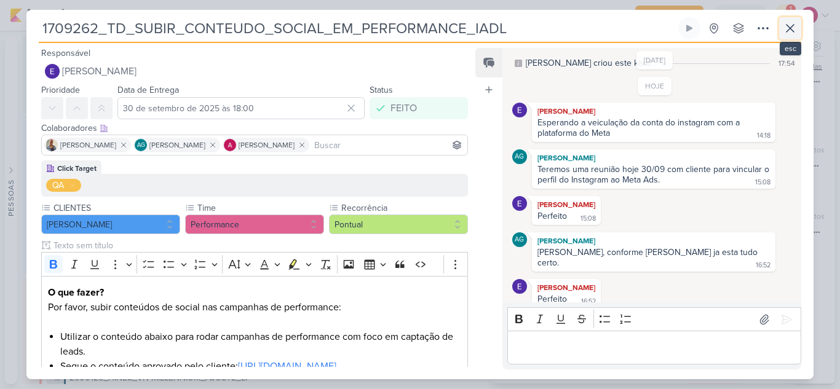
click at [788, 34] on icon at bounding box center [790, 28] width 15 height 15
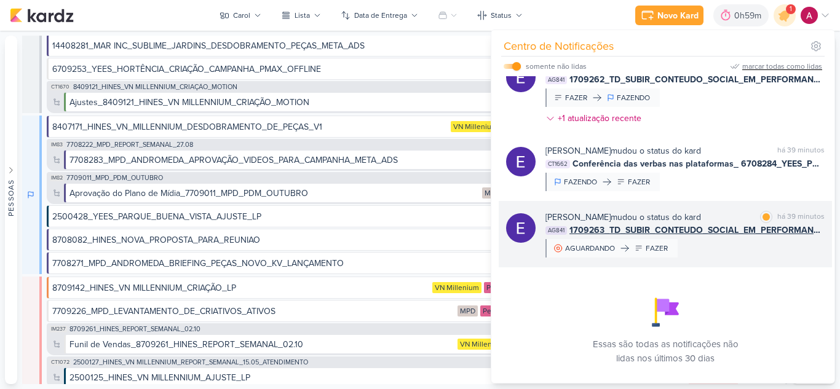
click at [744, 258] on div "[PERSON_NAME] mudou o status do kard marcar como lida há 39 minutos AG841 17092…" at bounding box center [684, 234] width 279 height 47
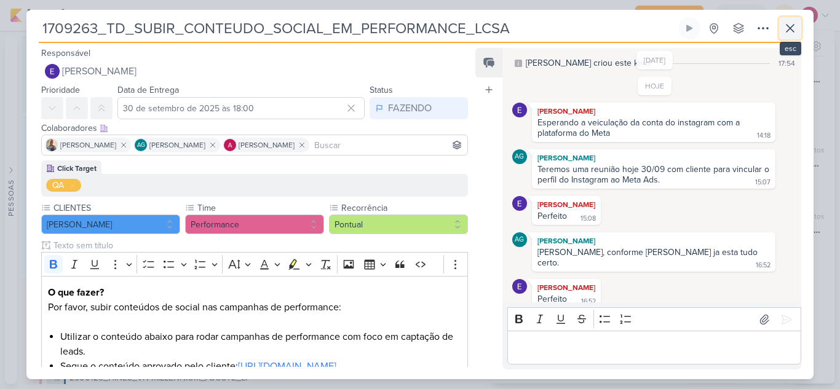
click at [791, 30] on icon at bounding box center [790, 28] width 15 height 15
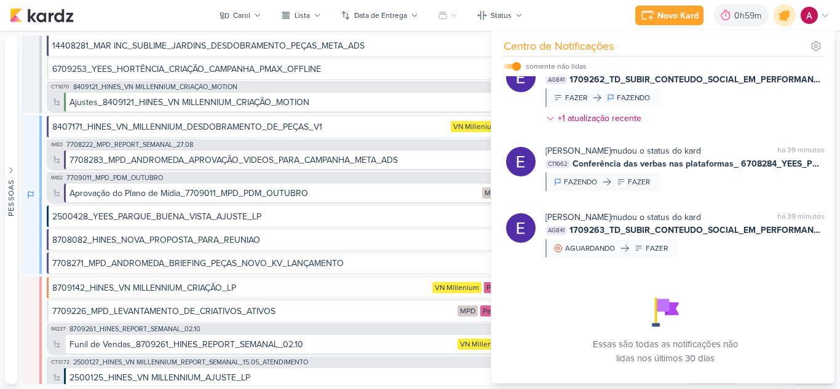
click at [781, 15] on icon at bounding box center [784, 15] width 15 height 15
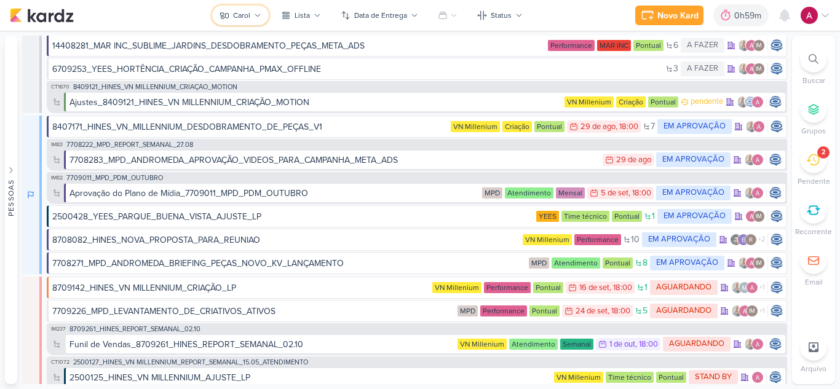
click at [245, 17] on div "Carol" at bounding box center [241, 15] width 17 height 11
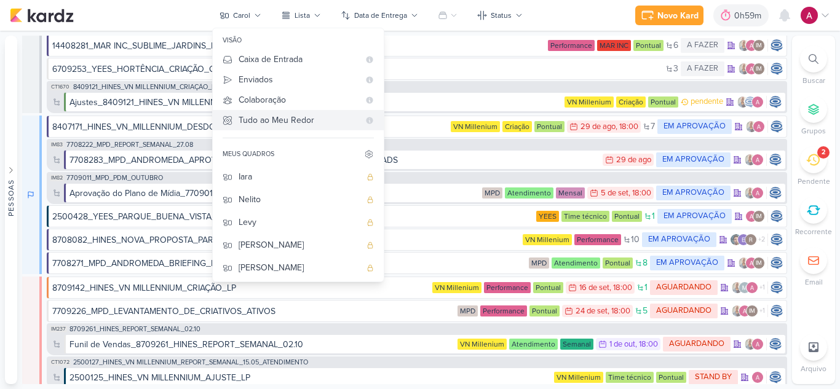
click at [275, 121] on div "Tudo ao Meu Redor" at bounding box center [299, 120] width 120 height 13
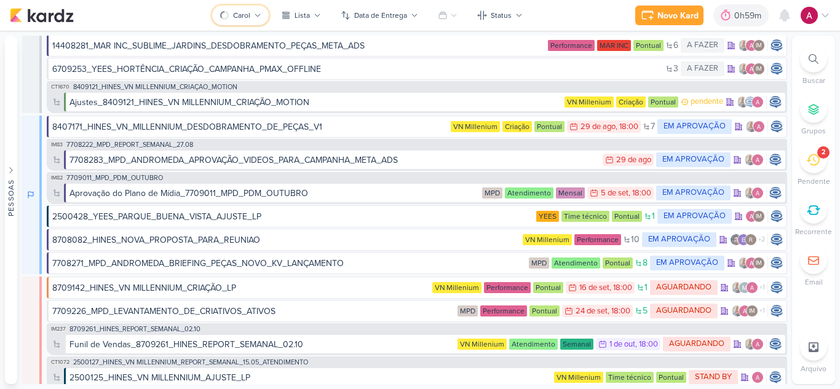
click at [262, 19] on button "Carol" at bounding box center [240, 16] width 57 height 20
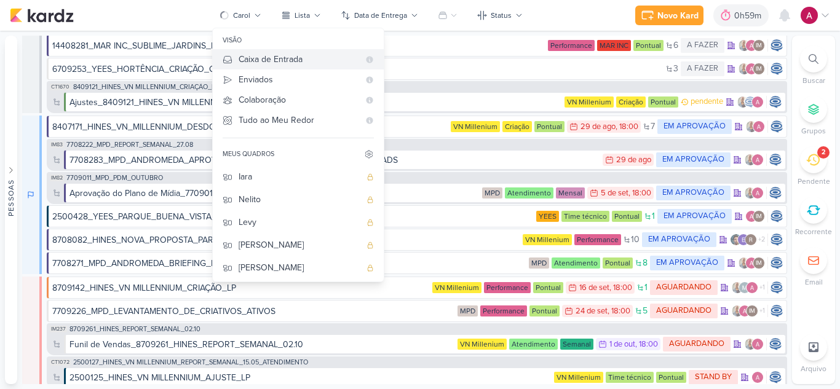
click at [279, 62] on div "Caixa de Entrada" at bounding box center [299, 59] width 120 height 13
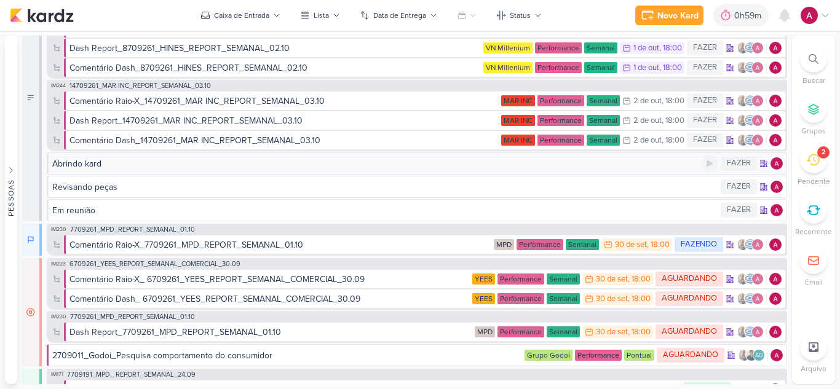
scroll to position [0, 0]
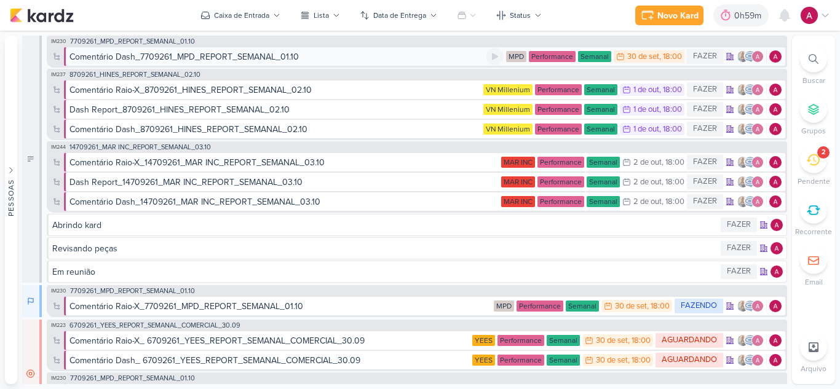
click at [245, 55] on div "Comentário Dash_7709261_MPD_REPORT_SEMANAL_01.10" at bounding box center [183, 56] width 229 height 13
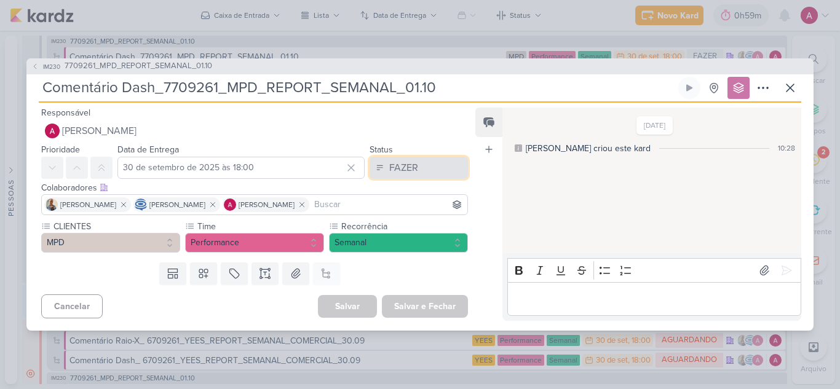
click at [409, 175] on div "FAZER" at bounding box center [403, 167] width 29 height 15
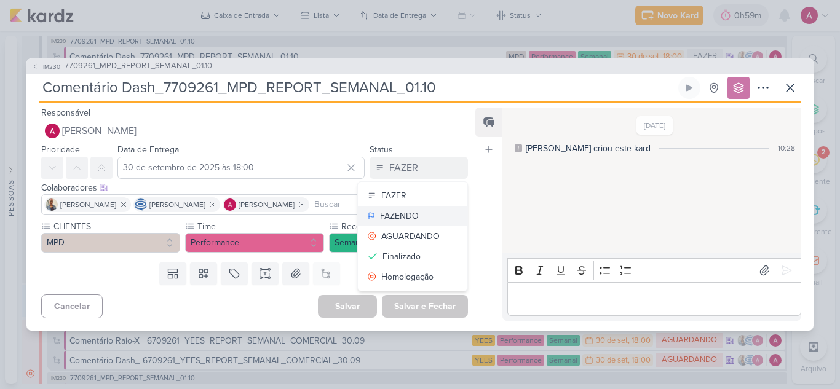
click at [409, 215] on div "FAZENDO" at bounding box center [399, 216] width 39 height 13
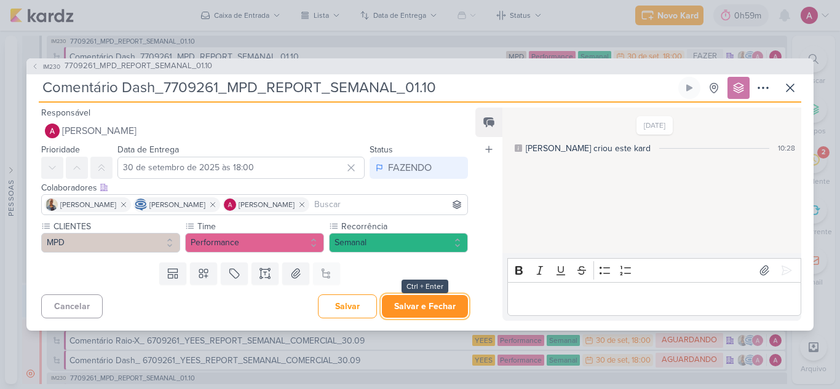
click at [408, 308] on button "Salvar e Fechar" at bounding box center [425, 306] width 86 height 23
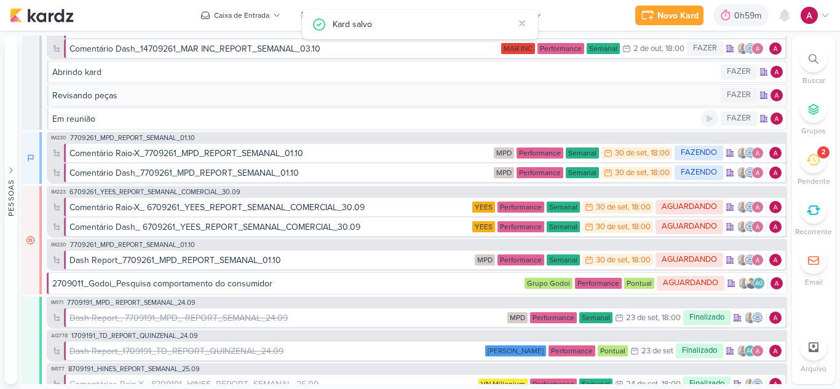
scroll to position [123, 0]
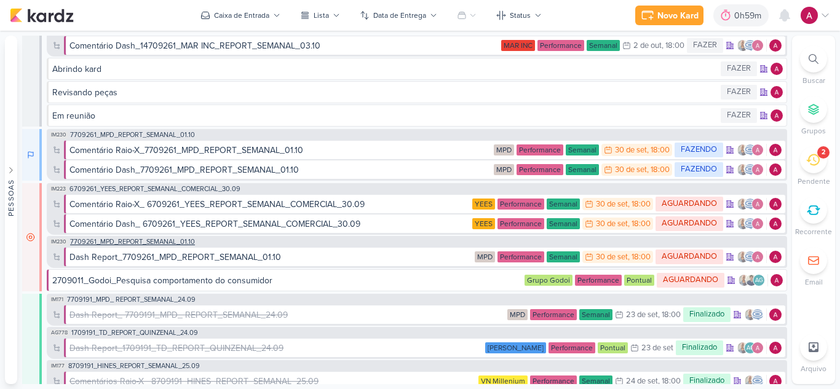
click at [176, 241] on span "7709261_MPD_REPORT_SEMANAL_01.10" at bounding box center [132, 242] width 125 height 7
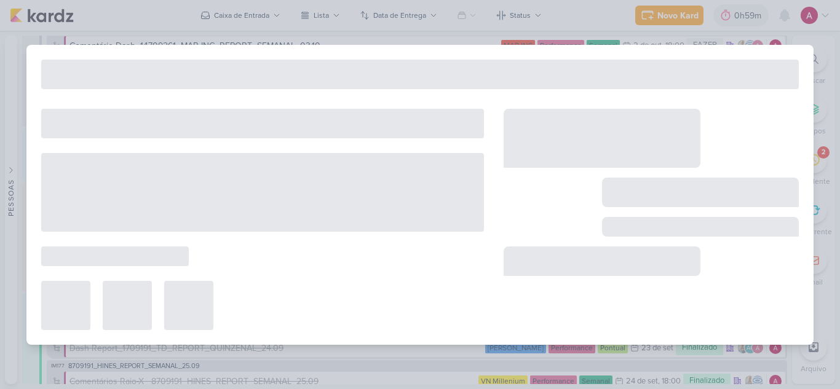
type input "7709261_MPD_REPORT_SEMANAL_01.10"
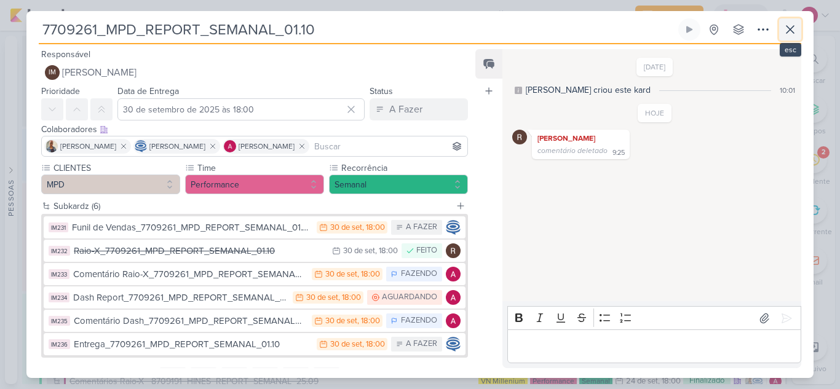
click at [780, 32] on button at bounding box center [790, 29] width 22 height 22
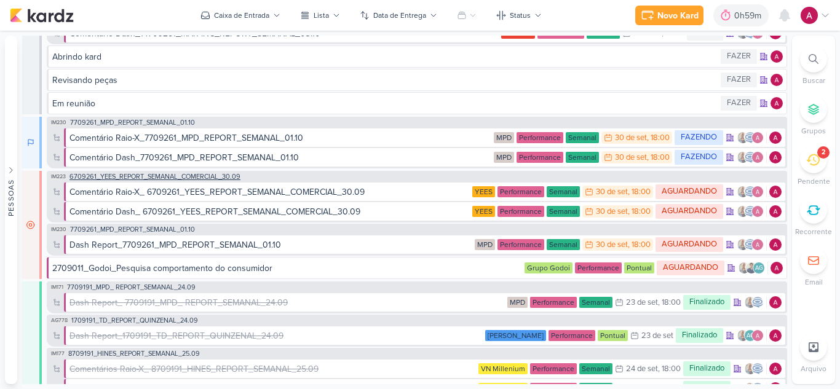
scroll to position [61, 0]
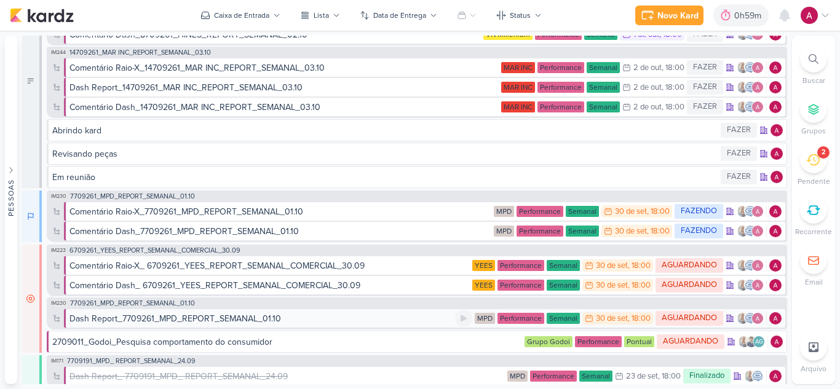
click at [184, 318] on div "Dash Report_7709261_MPD_REPORT_SEMANAL_01.10" at bounding box center [174, 318] width 211 height 13
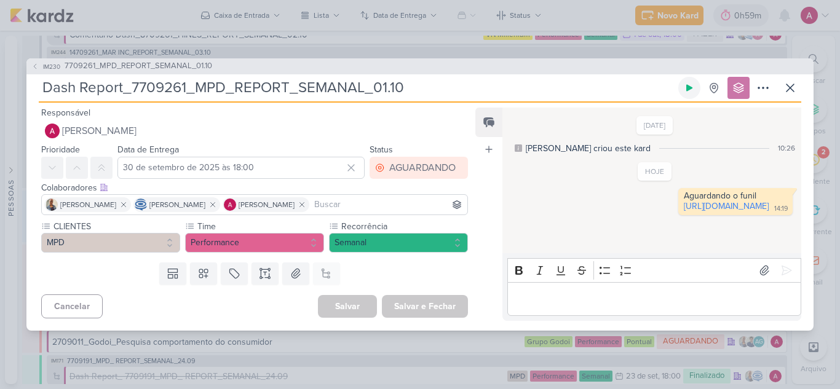
click at [690, 89] on icon at bounding box center [689, 87] width 6 height 7
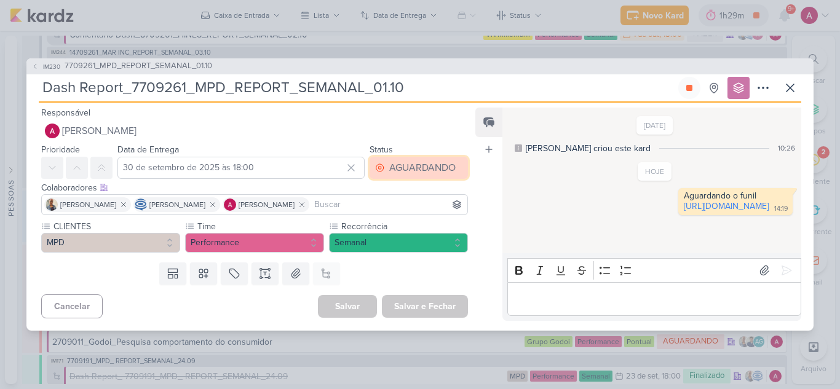
click at [406, 163] on div "AGUARDANDO" at bounding box center [422, 167] width 66 height 15
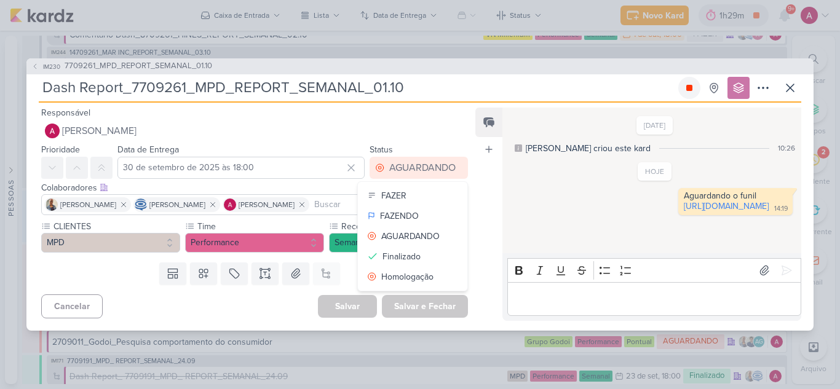
click at [690, 92] on icon at bounding box center [689, 88] width 10 height 10
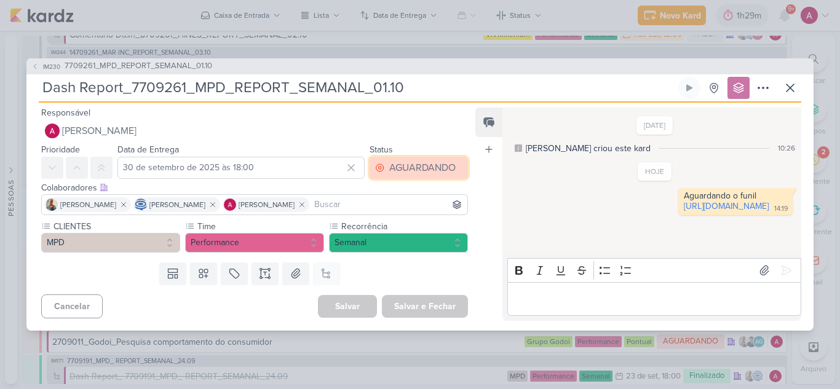
click at [424, 173] on div "AGUARDANDO" at bounding box center [422, 167] width 66 height 15
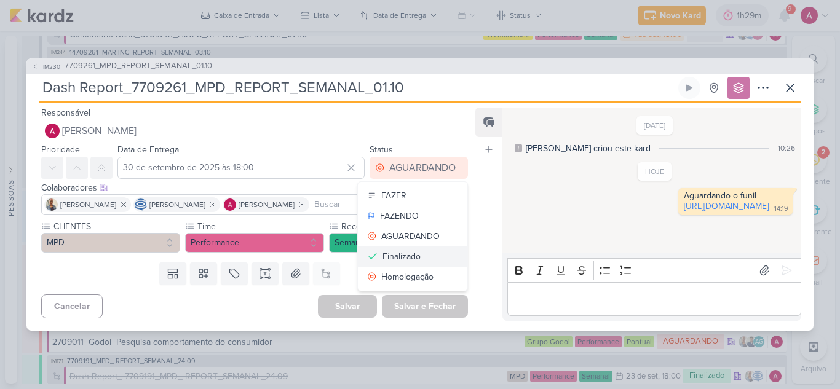
click at [414, 253] on div "Finalizado" at bounding box center [401, 256] width 38 height 13
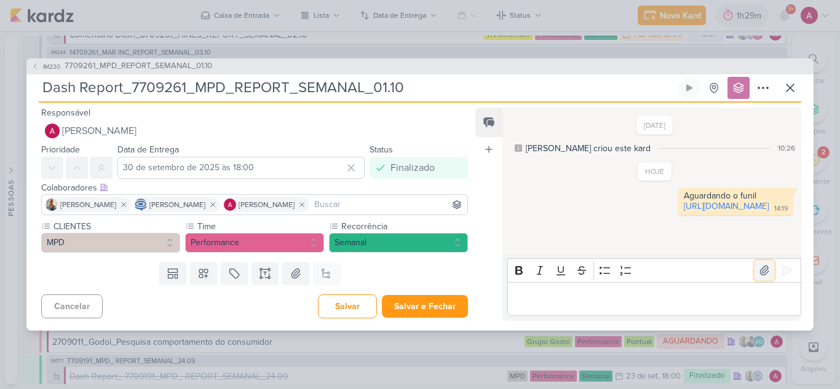
click at [758, 270] on icon at bounding box center [764, 270] width 12 height 12
click at [579, 295] on p "Editor editing area: main" at bounding box center [653, 298] width 281 height 15
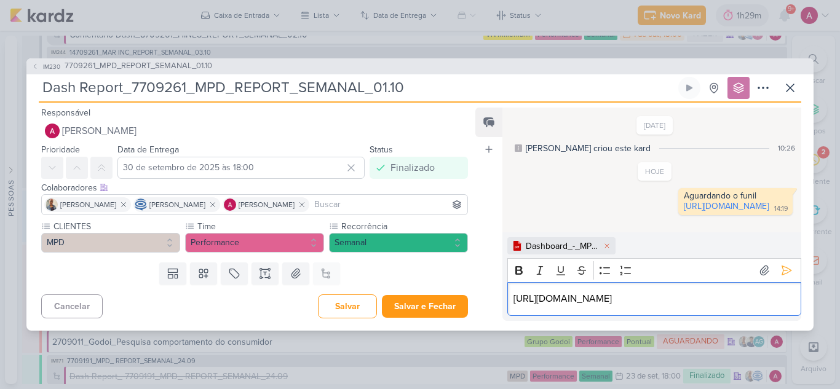
drag, startPoint x: 655, startPoint y: 298, endPoint x: 505, endPoint y: 293, distance: 150.7
click at [505, 293] on div ".cls-1 {fill: #cb0606;} .cls-1, .cls-2, .cls-3 {fill-rule: evenodd;} .cls-2 {fi…" at bounding box center [651, 276] width 299 height 88
click at [685, 301] on p "[URL][DOMAIN_NAME]" at bounding box center [653, 298] width 281 height 15
drag, startPoint x: 688, startPoint y: 302, endPoint x: 502, endPoint y: 288, distance: 186.1
click at [502, 288] on div ".cls-1 {fill: #cb0606;} .cls-1, .cls-2, .cls-3 {fill-rule: evenodd;} .cls-2 {fi…" at bounding box center [651, 276] width 299 height 88
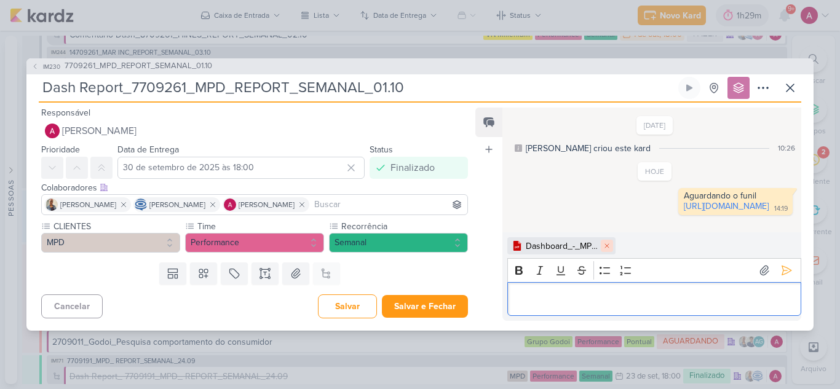
click at [610, 243] on icon at bounding box center [606, 245] width 7 height 7
click at [760, 271] on icon at bounding box center [764, 270] width 9 height 9
click at [593, 291] on p "Editor editing area: main" at bounding box center [653, 298] width 281 height 15
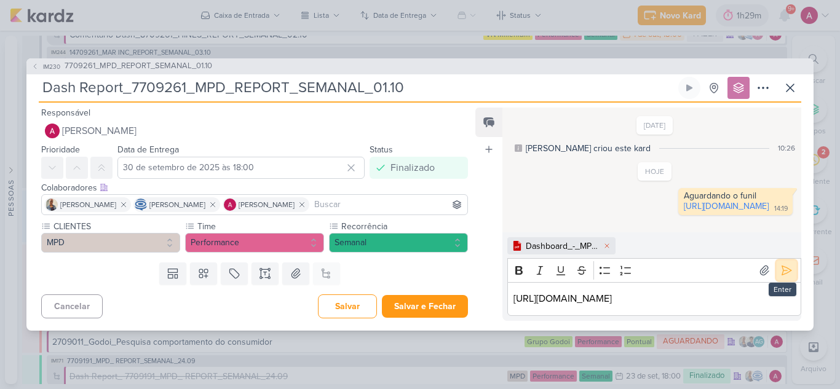
click at [781, 264] on icon at bounding box center [786, 270] width 12 height 12
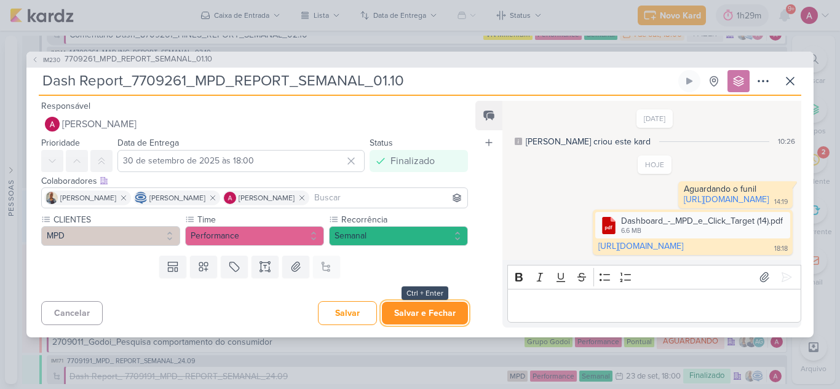
click at [424, 315] on button "Salvar e Fechar" at bounding box center [425, 313] width 86 height 23
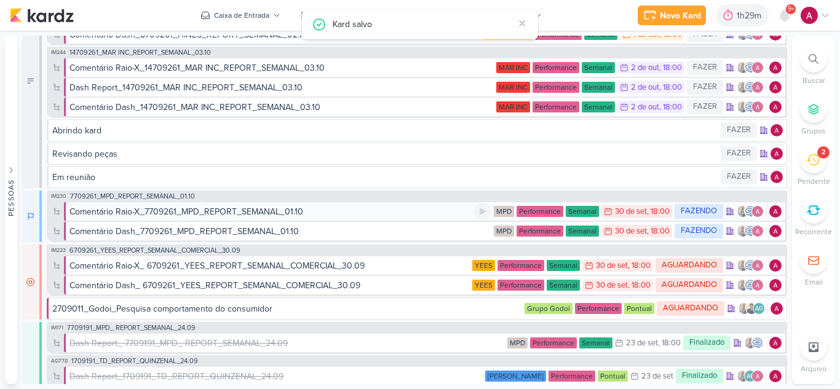
click at [183, 215] on div "Comentário Raio-X_7709261_MPD_REPORT_SEMANAL_01.10" at bounding box center [186, 211] width 234 height 13
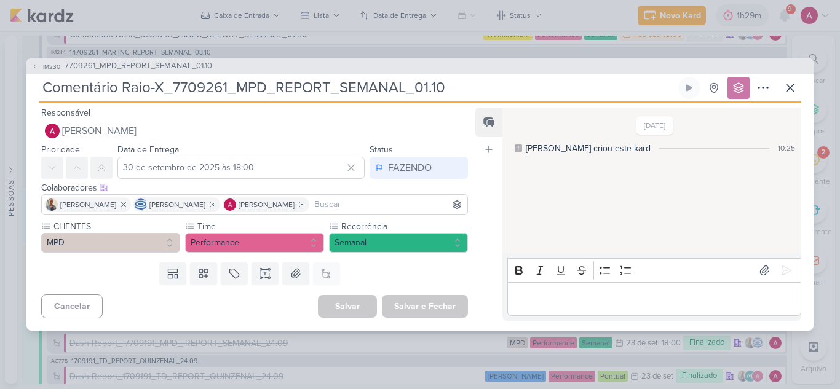
click at [578, 294] on p "Editor editing area: main" at bounding box center [653, 298] width 281 height 15
click at [758, 264] on icon at bounding box center [764, 270] width 12 height 12
click at [783, 264] on icon at bounding box center [786, 270] width 12 height 12
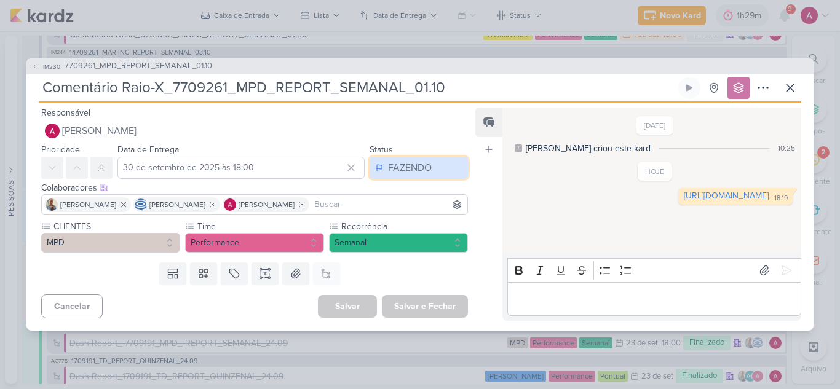
click at [380, 176] on button "FAZENDO" at bounding box center [418, 168] width 98 height 22
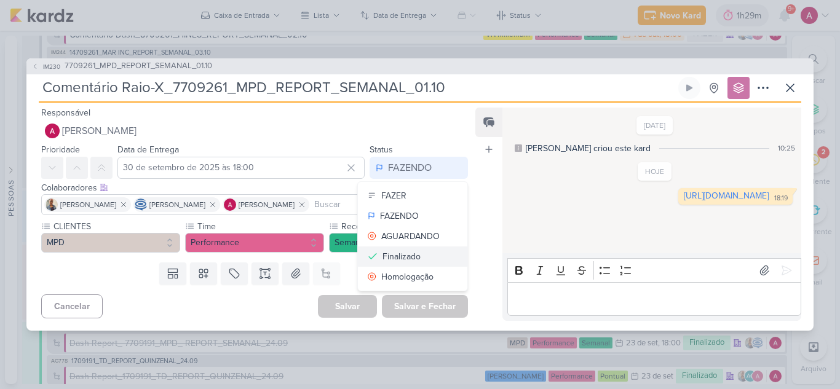
click at [399, 253] on div "Finalizado" at bounding box center [401, 256] width 38 height 13
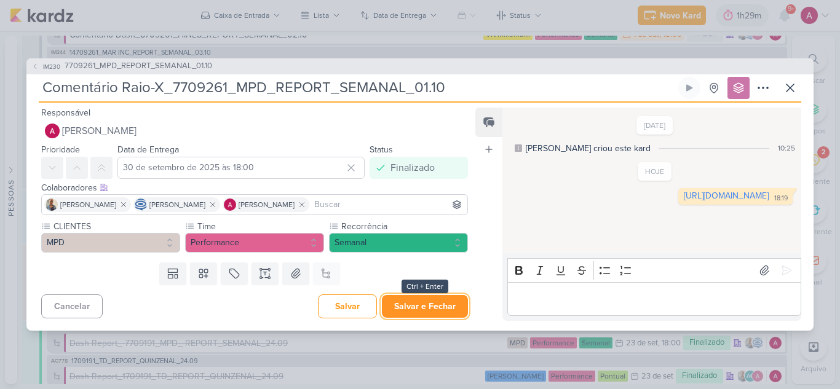
click at [419, 304] on button "Salvar e Fechar" at bounding box center [425, 306] width 86 height 23
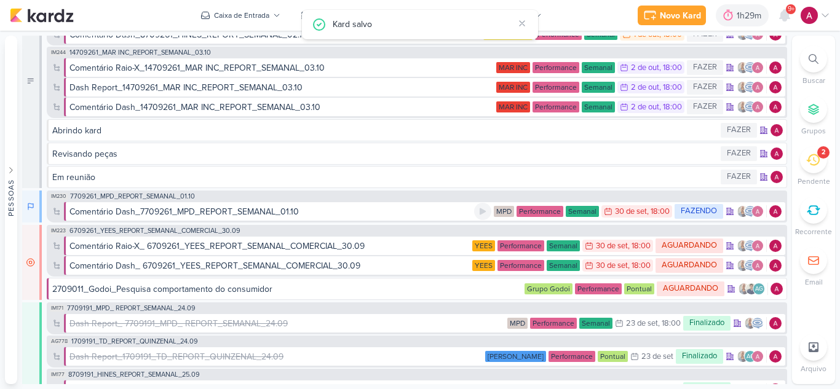
click at [199, 211] on div "Comentário Dash_7709261_MPD_REPORT_SEMANAL_01.10" at bounding box center [183, 211] width 229 height 13
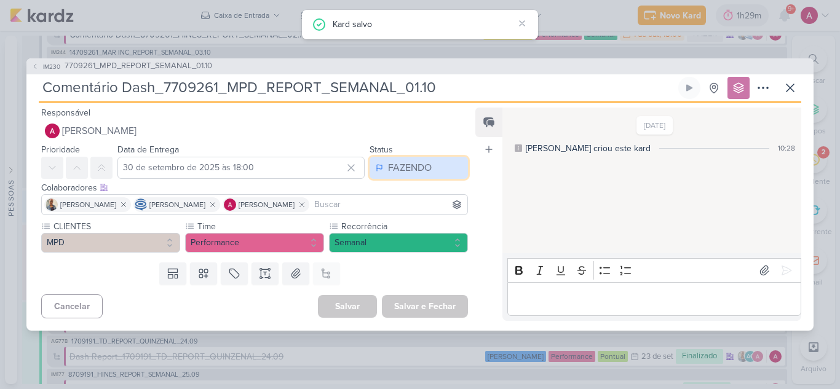
click at [420, 173] on div "FAZENDO" at bounding box center [410, 167] width 44 height 15
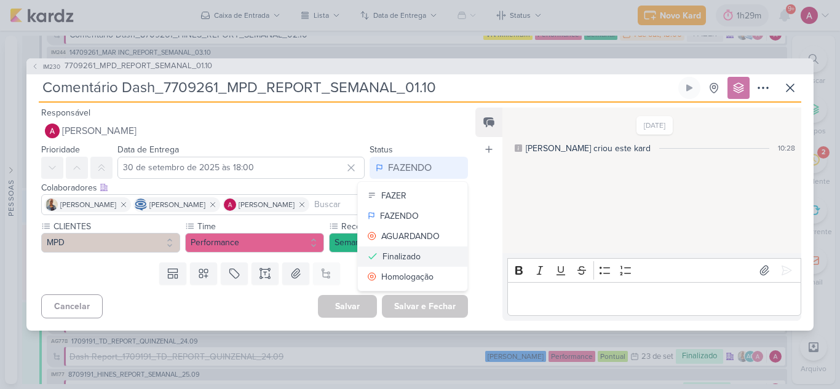
click at [419, 254] on button "Finalizado" at bounding box center [412, 257] width 109 height 20
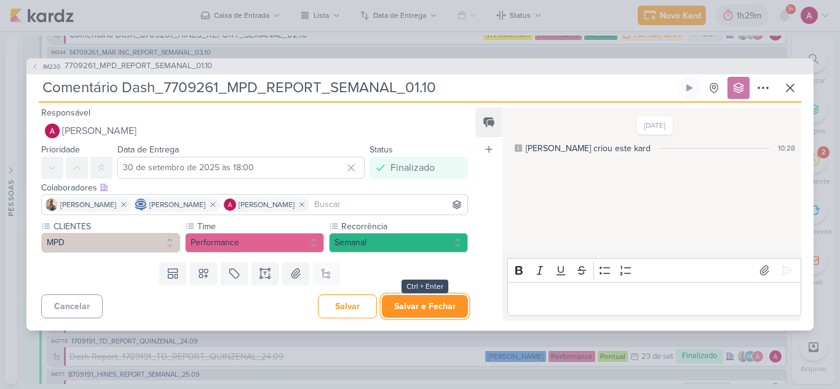
click at [431, 309] on button "Salvar e Fechar" at bounding box center [425, 306] width 86 height 23
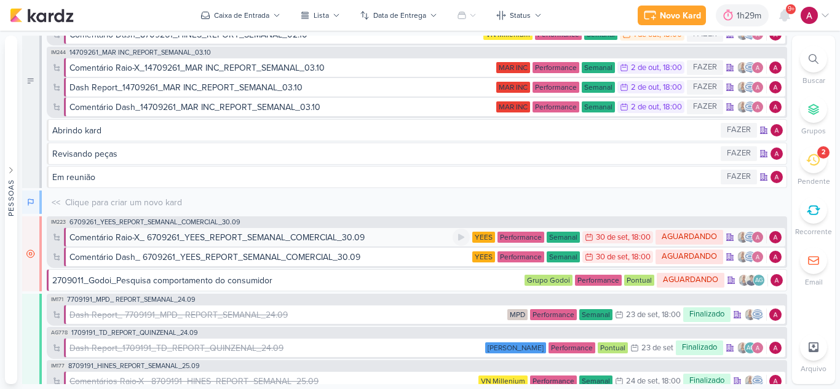
click at [296, 238] on div "Comentário Raio-X_ 6709261_YEES_REPORT_SEMANAL_COMERCIAL_30.09" at bounding box center [216, 237] width 295 height 13
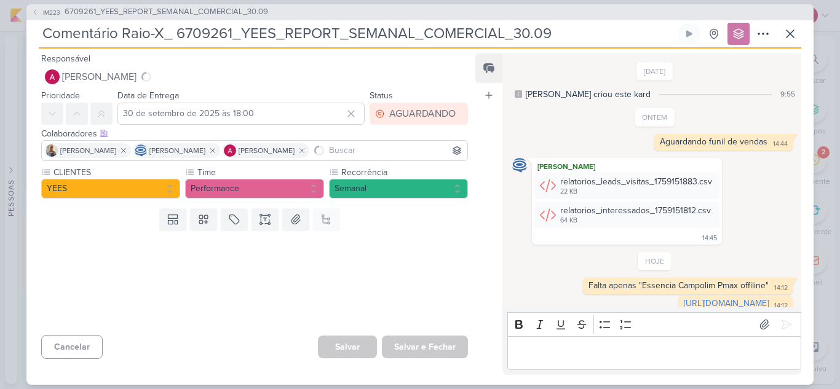
scroll to position [20, 0]
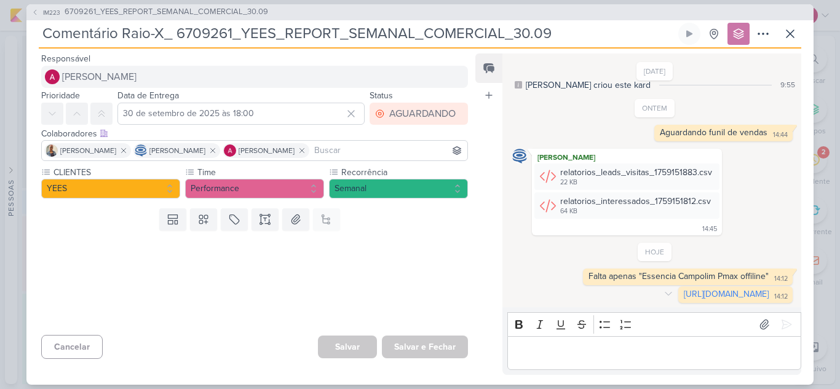
drag, startPoint x: 595, startPoint y: 285, endPoint x: 459, endPoint y: 77, distance: 247.7
click at [684, 289] on link "[URL][DOMAIN_NAME]" at bounding box center [726, 294] width 85 height 10
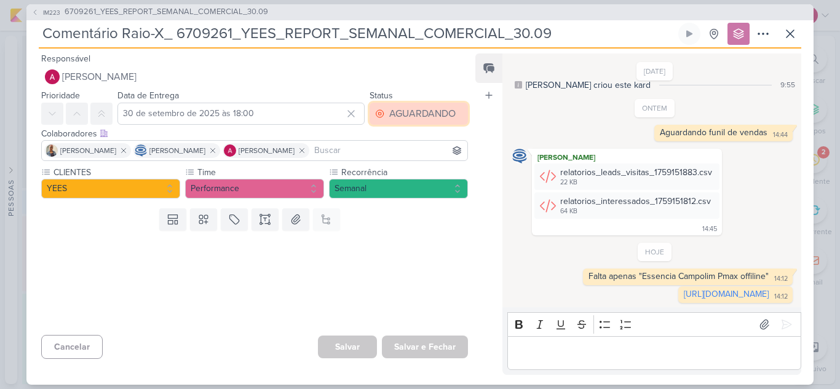
click at [411, 122] on button "AGUARDANDO" at bounding box center [418, 114] width 98 height 22
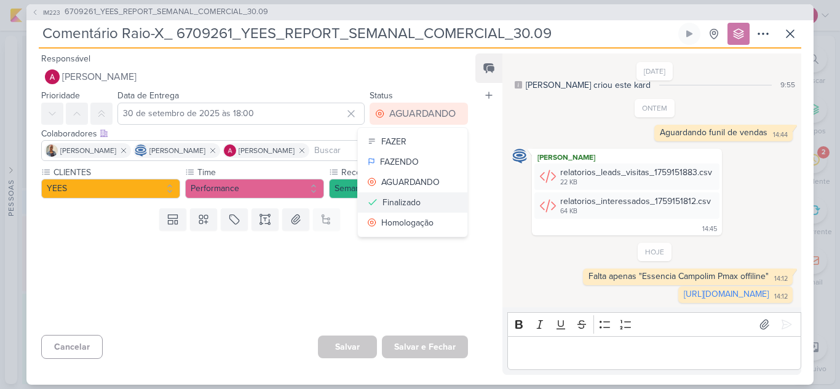
click at [402, 203] on div "Finalizado" at bounding box center [401, 202] width 38 height 13
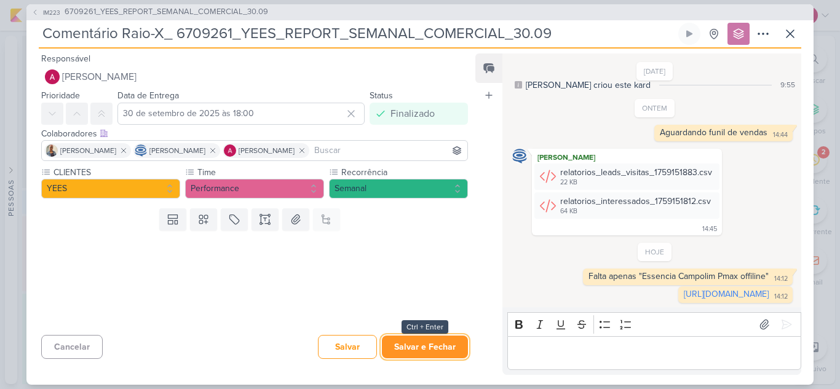
click at [402, 349] on button "Salvar e Fechar" at bounding box center [425, 347] width 86 height 23
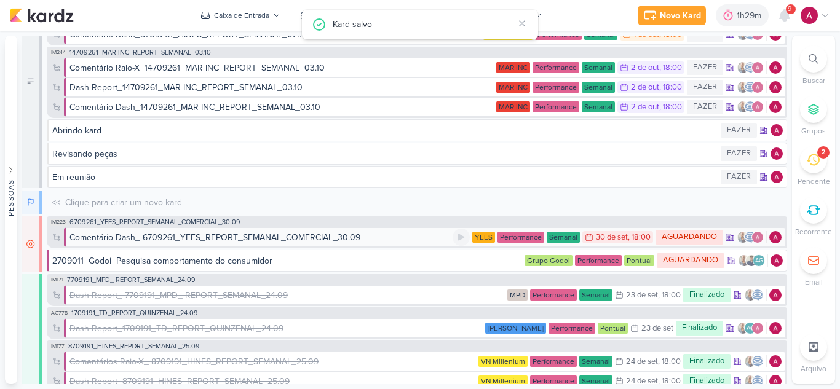
click at [143, 237] on div "Comentário Dash_ 6709261_YEES_REPORT_SEMANAL_COMERCIAL_30.09" at bounding box center [214, 237] width 291 height 13
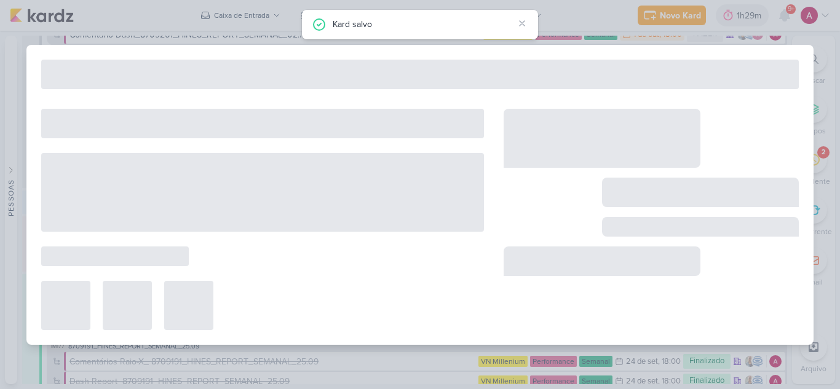
type input "Comentário Dash_ 6709261_YEES_REPORT_SEMANAL_COMERCIAL_30.09"
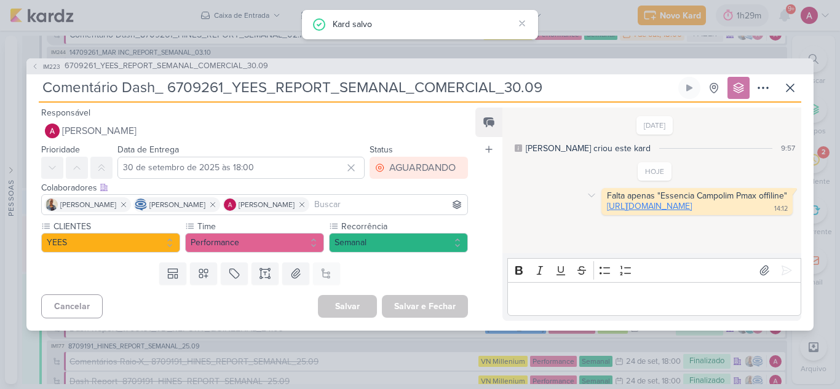
click at [621, 211] on link "[URL][DOMAIN_NAME]" at bounding box center [649, 206] width 85 height 10
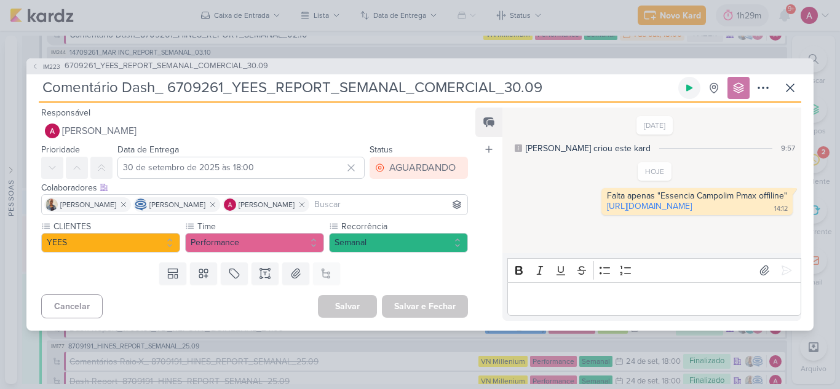
click at [693, 83] on icon at bounding box center [689, 88] width 10 height 10
click at [790, 85] on icon at bounding box center [790, 88] width 15 height 15
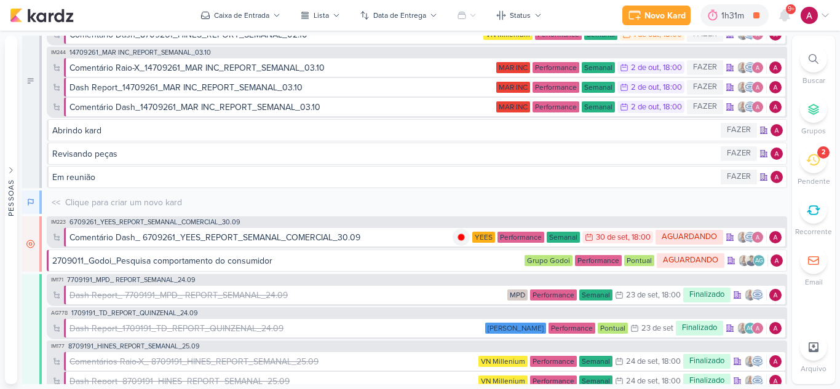
click at [802, 66] on div at bounding box center [813, 58] width 27 height 27
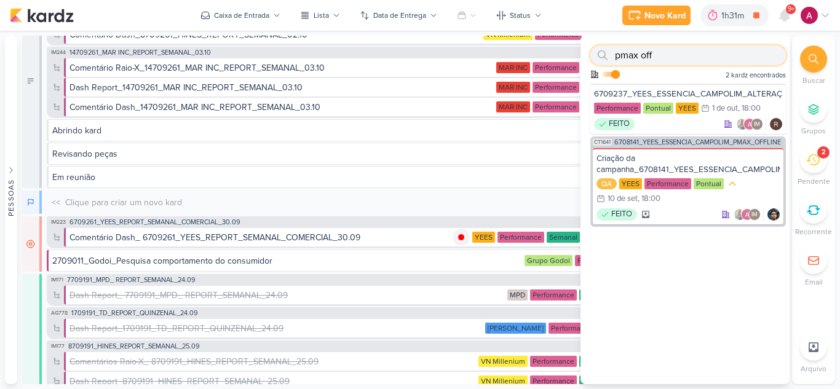
type input "pmax off"
drag, startPoint x: 666, startPoint y: 60, endPoint x: 598, endPoint y: 66, distance: 68.5
click at [598, 66] on div "pmax off Como admin, ative para buscar em todos os kardz da organização 2 kardz…" at bounding box center [684, 60] width 209 height 48
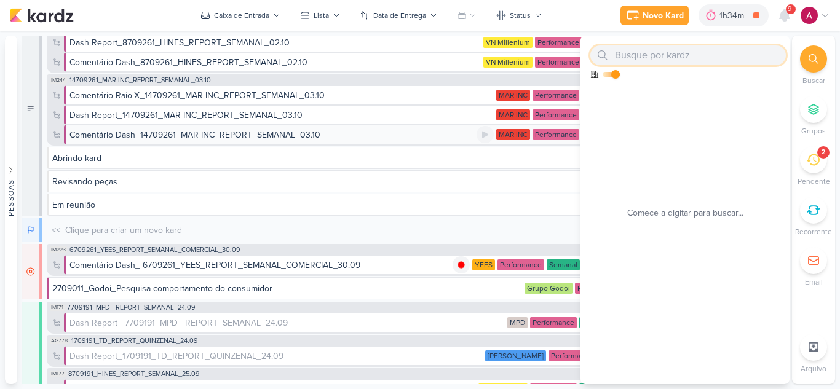
scroll to position [123, 0]
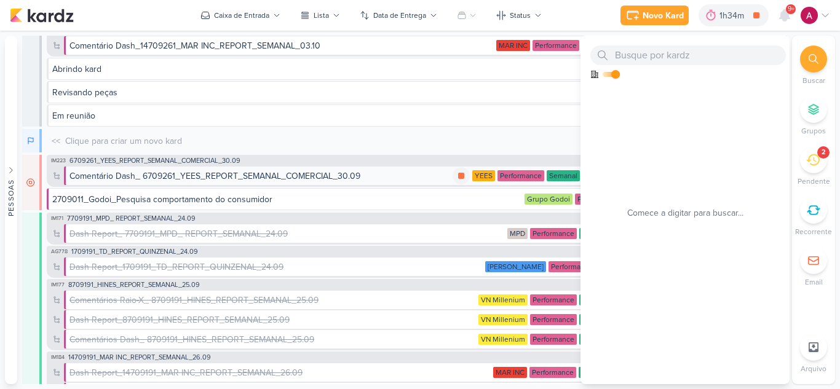
click at [235, 173] on div "Comentário Dash_ 6709261_YEES_REPORT_SEMANAL_COMERCIAL_30.09" at bounding box center [214, 176] width 291 height 13
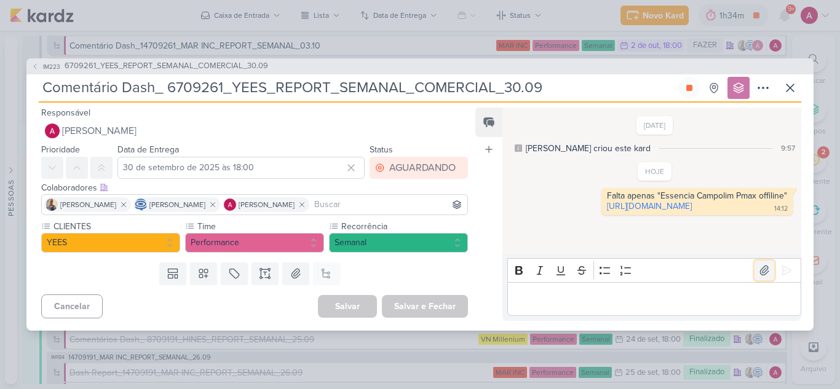
click at [754, 268] on button at bounding box center [764, 271] width 20 height 20
click at [580, 302] on p "Editor editing area: main" at bounding box center [653, 298] width 281 height 15
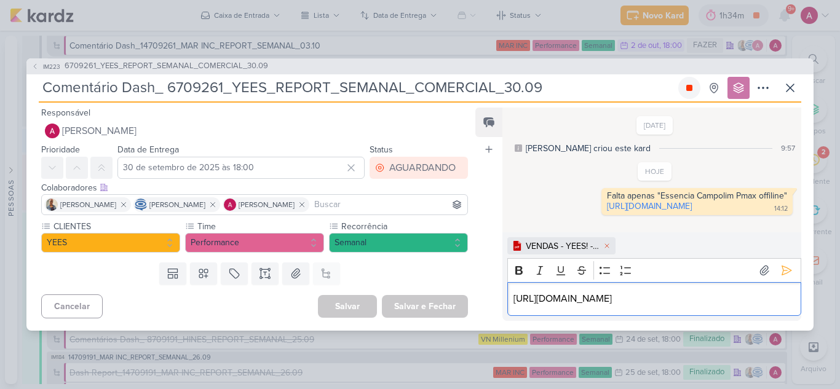
click at [689, 85] on icon at bounding box center [689, 88] width 6 height 6
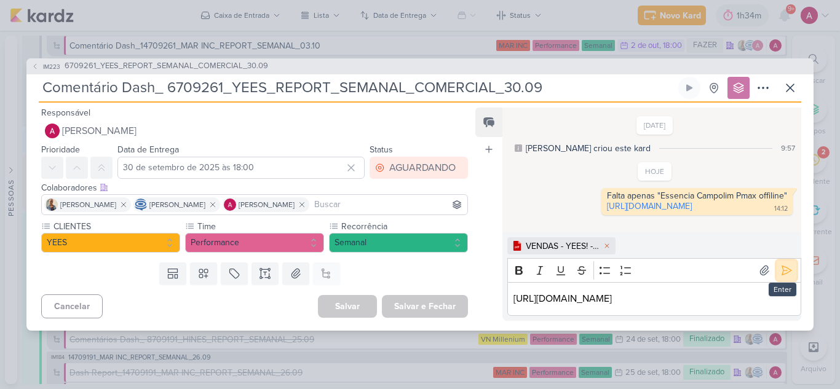
click at [780, 276] on icon at bounding box center [786, 270] width 12 height 12
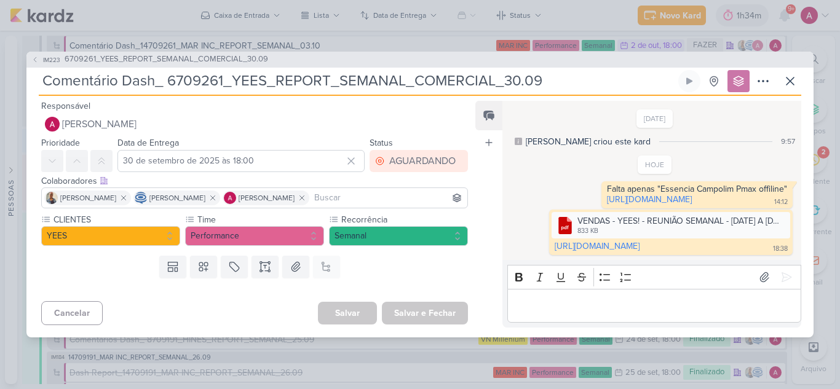
click at [390, 175] on div "Colaboradores Este kard pode ser visível a usuários da sua organização Este kar…" at bounding box center [254, 181] width 427 height 13
click at [402, 154] on div "AGUARDANDO" at bounding box center [422, 161] width 66 height 15
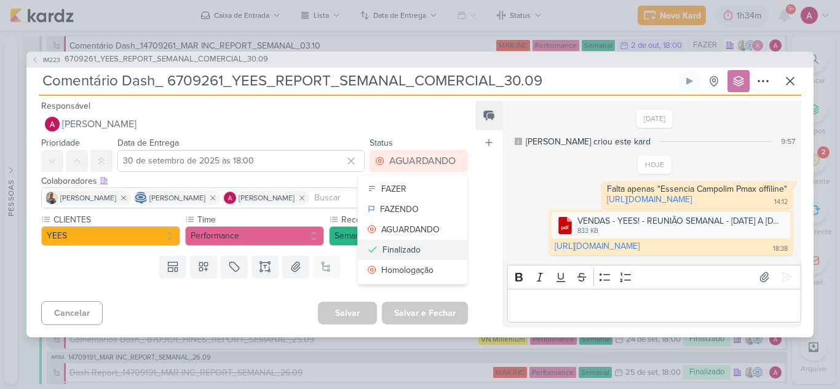
click at [401, 243] on div "Finalizado" at bounding box center [401, 249] width 38 height 13
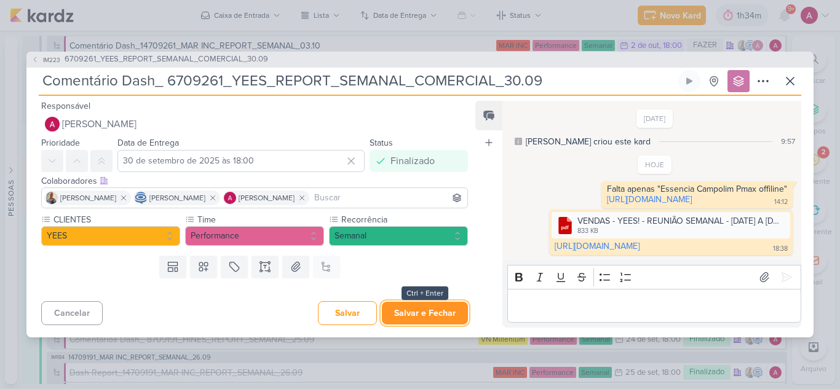
click at [425, 325] on button "Salvar e Fechar" at bounding box center [425, 313] width 86 height 23
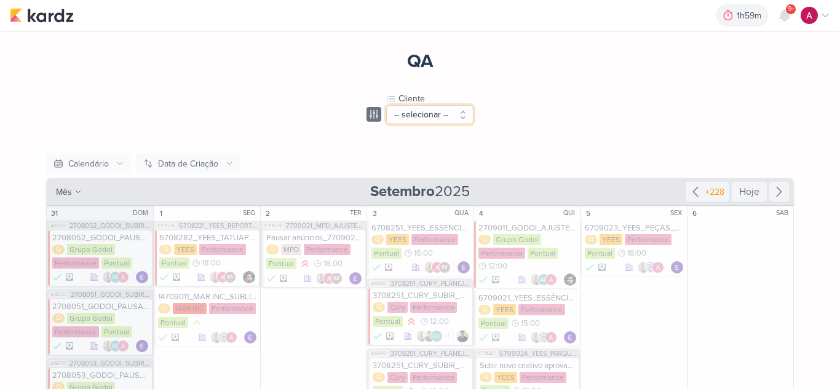
click at [404, 116] on button "-- selecionar --" at bounding box center [429, 114] width 87 height 19
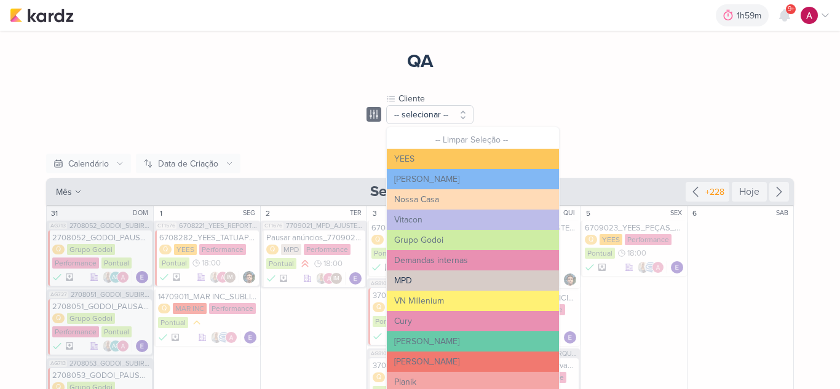
click at [423, 285] on button "MPD" at bounding box center [473, 280] width 172 height 20
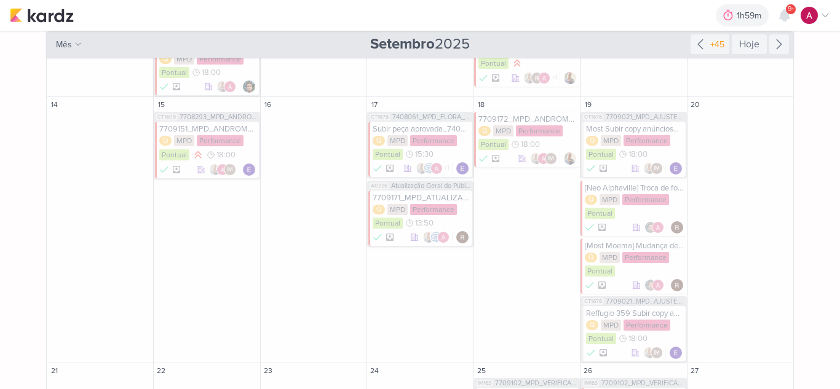
scroll to position [232, 0]
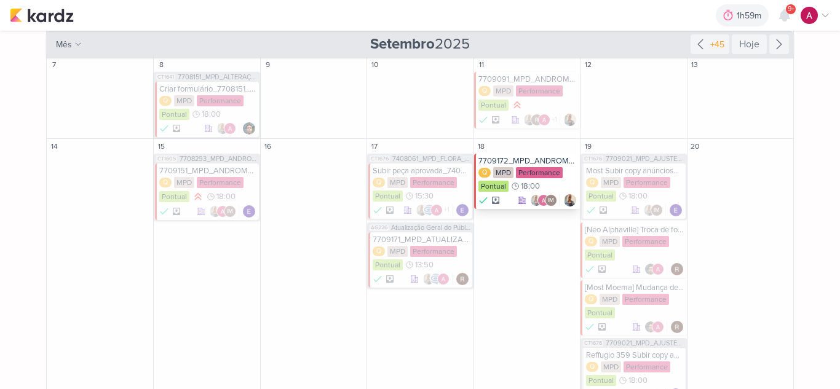
click at [519, 160] on div "7709172_MPD_ANDROMEDA_AJUSTE_SEGMENTAÇÃO" at bounding box center [527, 161] width 99 height 10
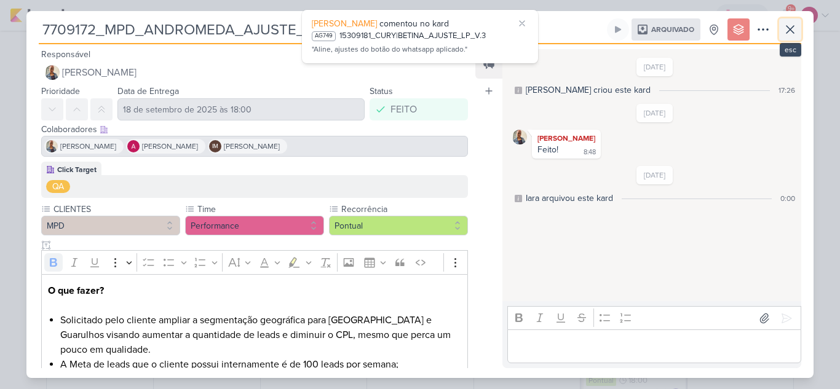
click at [787, 28] on icon at bounding box center [790, 29] width 15 height 15
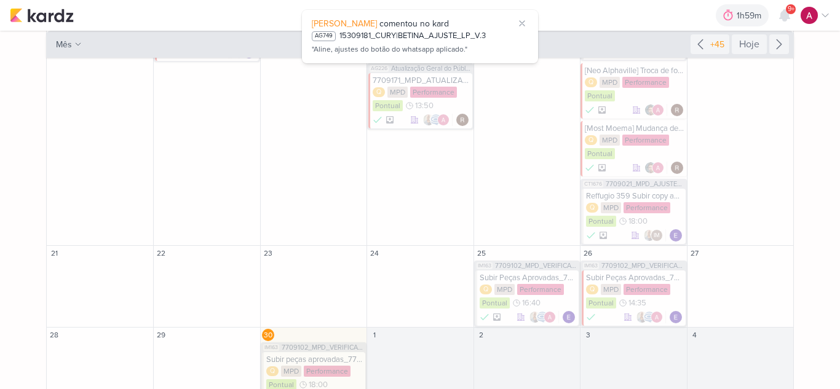
scroll to position [416, 0]
